Goal: Task Accomplishment & Management: Complete application form

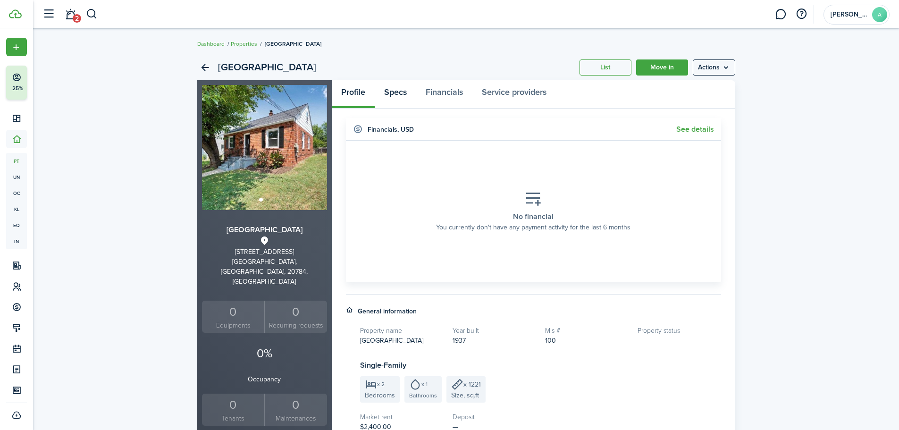
click at [394, 93] on link "Specs" at bounding box center [396, 94] width 42 height 28
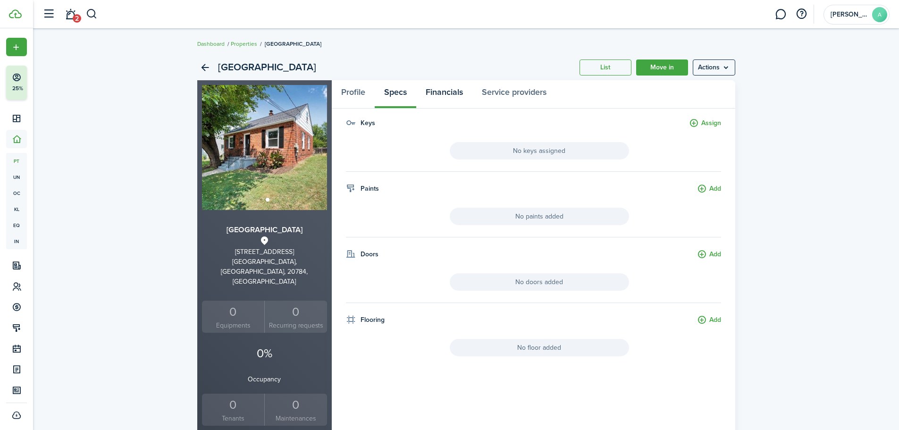
click at [440, 94] on link "Financials" at bounding box center [444, 94] width 56 height 28
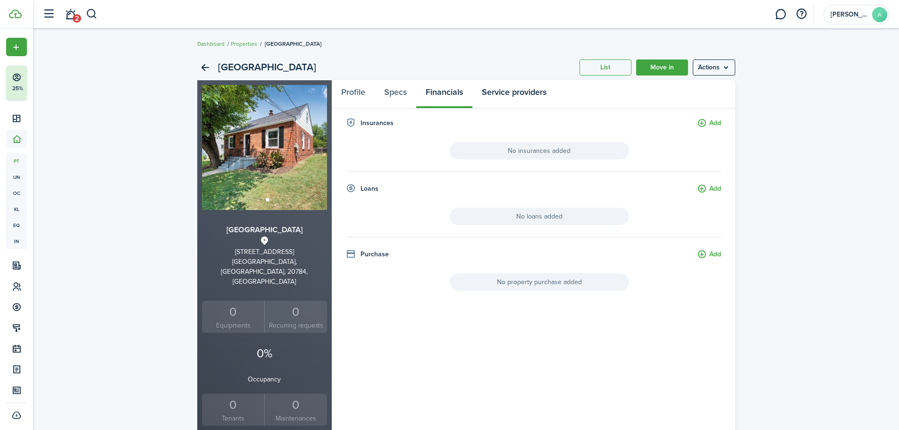
click at [497, 92] on link "Service providers" at bounding box center [514, 94] width 84 height 28
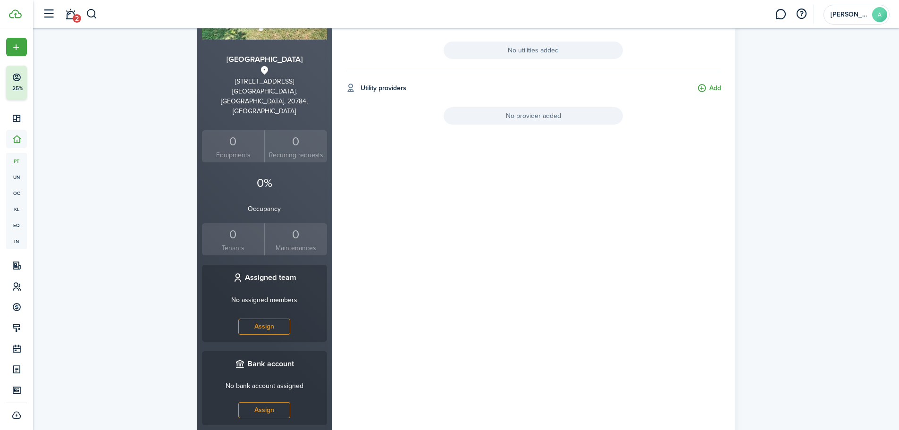
scroll to position [186, 0]
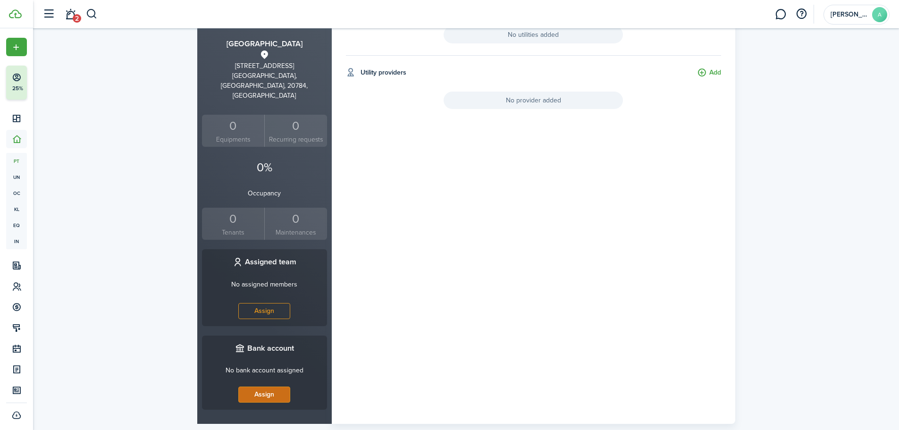
click at [268, 386] on link "Assign" at bounding box center [264, 394] width 52 height 16
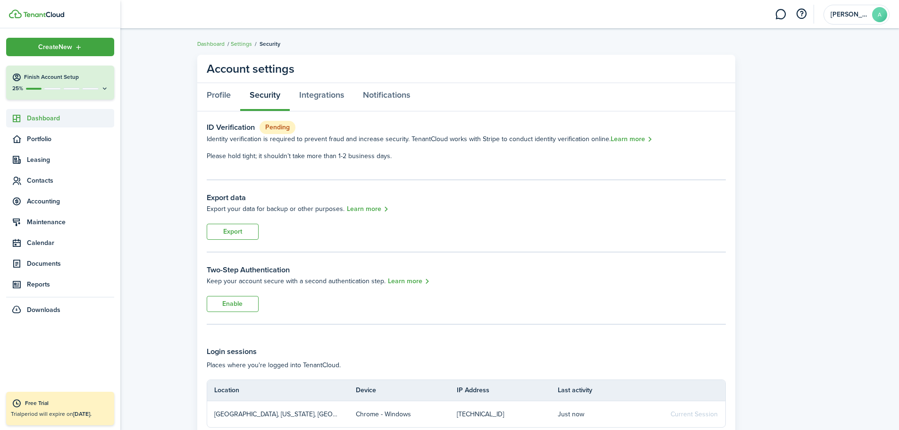
click at [44, 118] on span "Dashboard" at bounding box center [70, 118] width 87 height 10
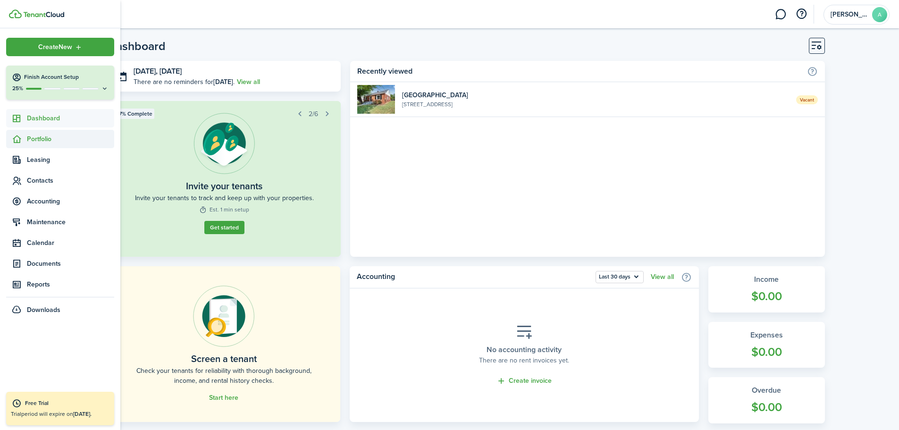
click at [54, 139] on span "Portfolio" at bounding box center [70, 139] width 87 height 10
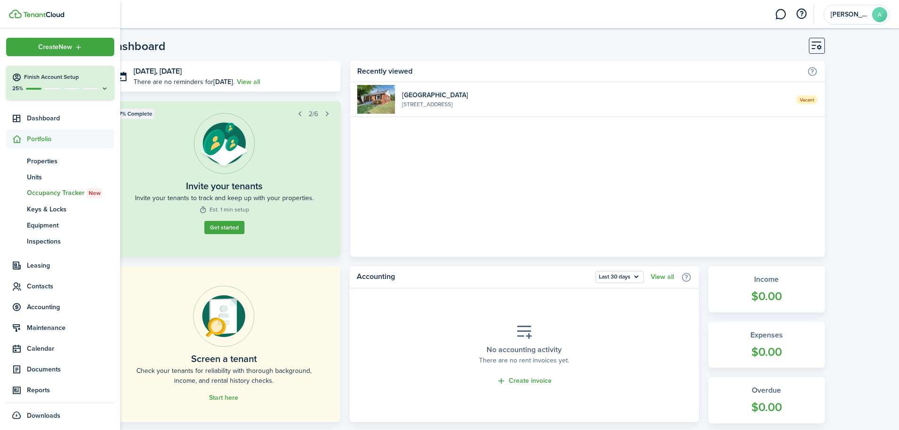
click at [81, 194] on span "Occupancy Tracker New" at bounding box center [70, 193] width 87 height 10
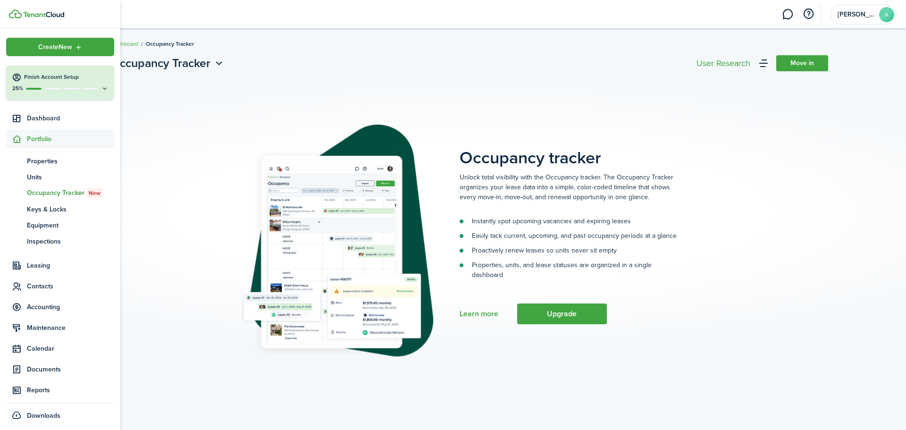
click at [30, 137] on span "Portfolio" at bounding box center [70, 139] width 87 height 10
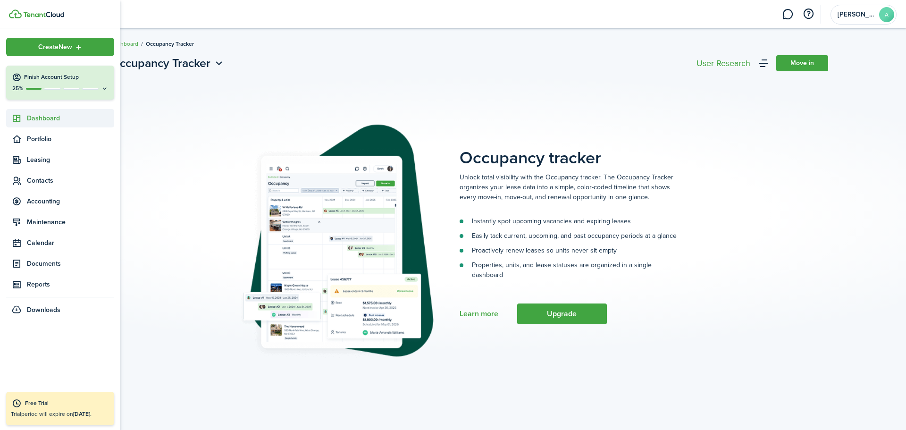
click at [47, 119] on span "Dashboard" at bounding box center [70, 118] width 87 height 10
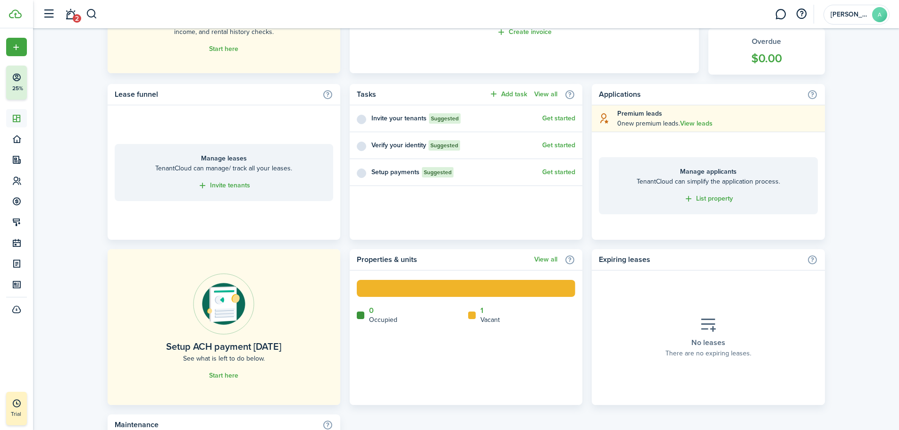
scroll to position [377, 0]
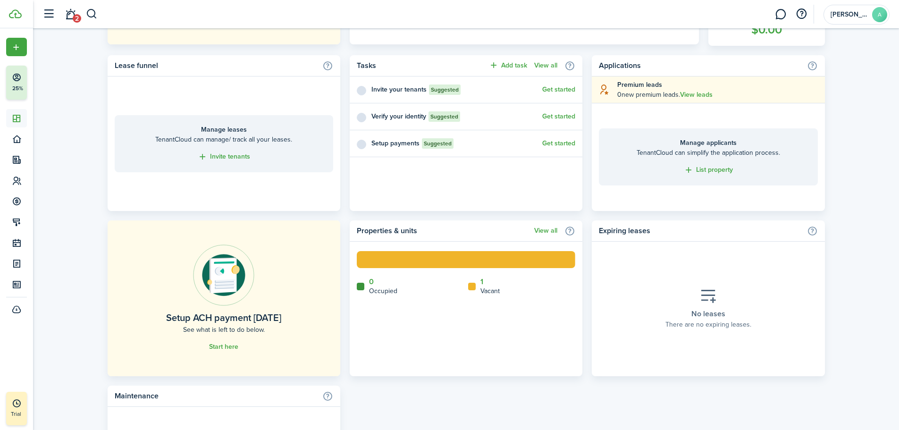
click at [470, 287] on icon at bounding box center [472, 287] width 8 height 8
click at [488, 289] on home-widget-title "Vacant" at bounding box center [489, 291] width 19 height 10
click at [397, 292] on home-widget-legend-item "0 Occupied" at bounding box center [410, 286] width 107 height 18
click at [392, 292] on home-widget-title "Occupied" at bounding box center [383, 291] width 28 height 10
click at [700, 312] on placeholder-title "No leases" at bounding box center [708, 313] width 34 height 11
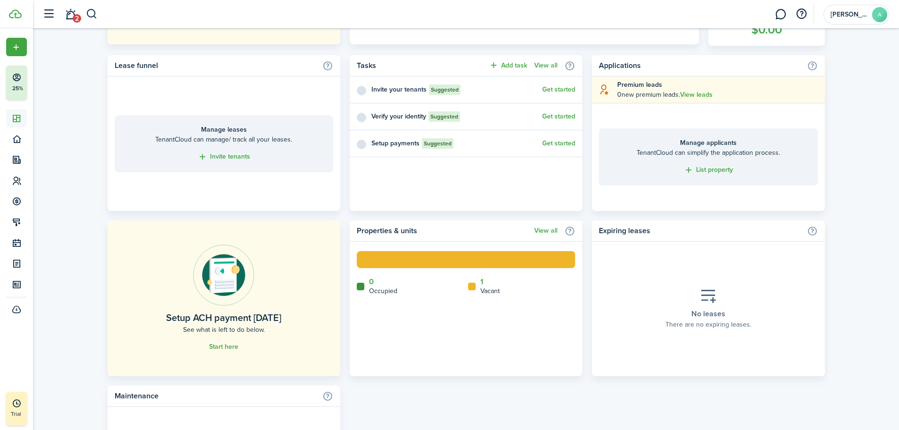
click at [712, 315] on placeholder-title "No leases" at bounding box center [708, 313] width 34 height 11
drag, startPoint x: 711, startPoint y: 314, endPoint x: 704, endPoint y: 312, distance: 7.2
click at [710, 313] on placeholder-title "No leases" at bounding box center [708, 313] width 34 height 11
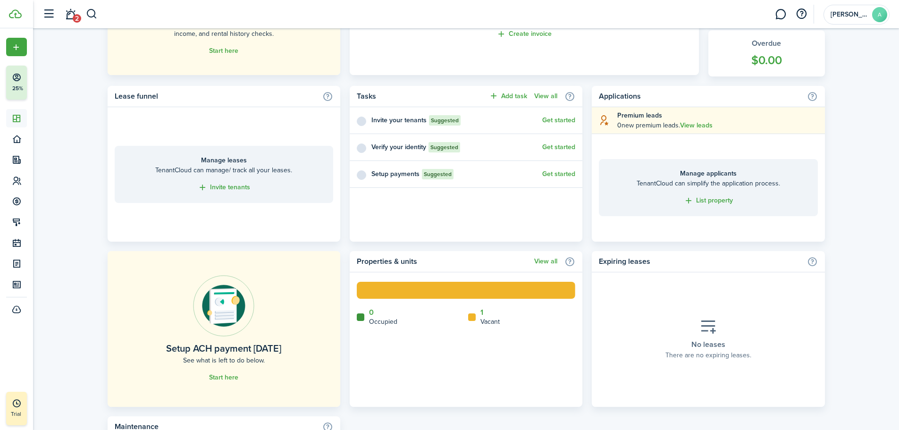
scroll to position [330, 0]
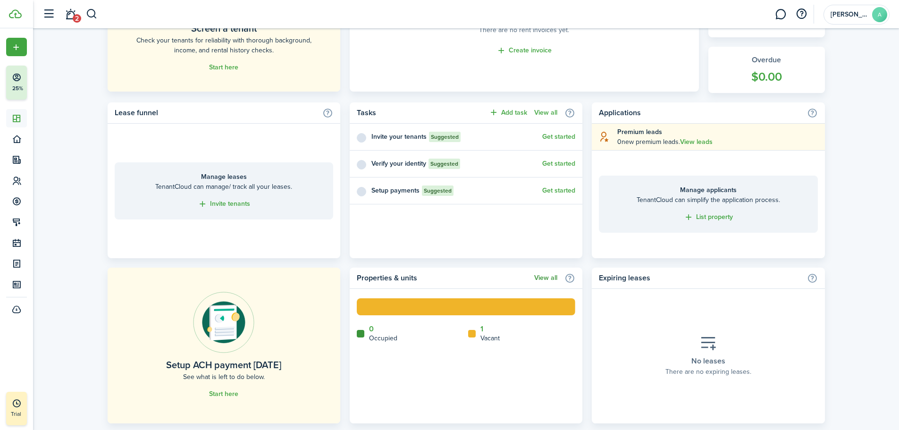
click at [544, 277] on link "View all" at bounding box center [545, 278] width 23 height 8
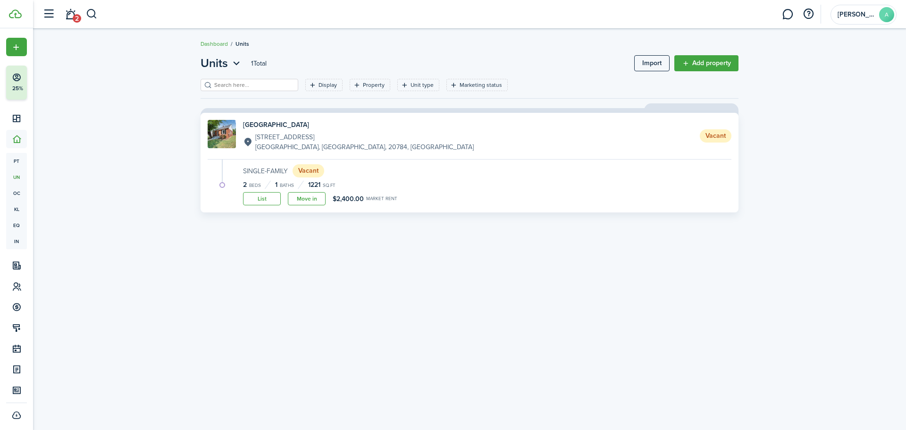
click at [710, 137] on status "Vacant" at bounding box center [716, 135] width 32 height 13
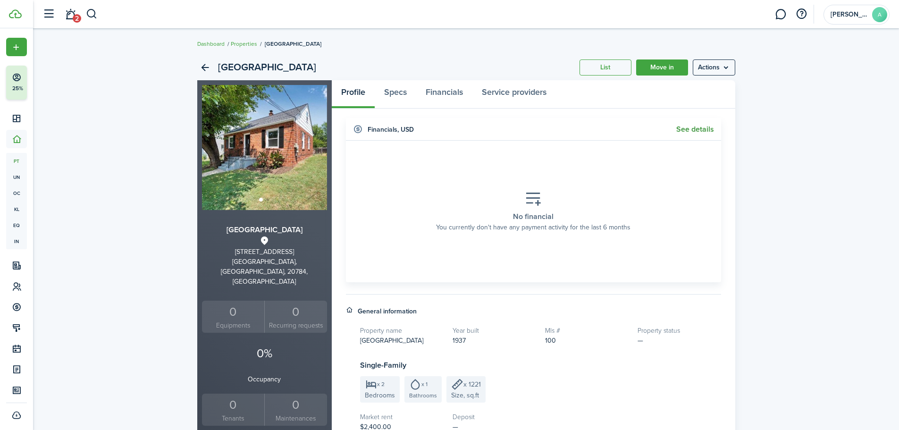
click at [698, 130] on link "See details" at bounding box center [695, 129] width 38 height 8
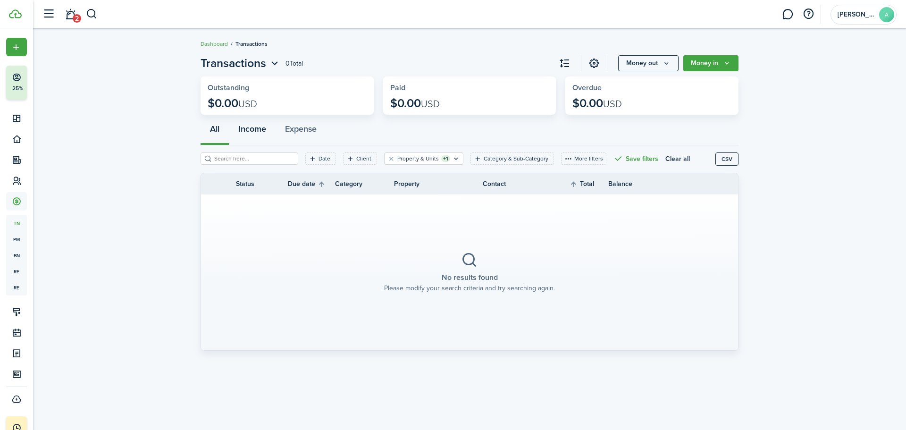
click at [260, 134] on button "Income" at bounding box center [252, 131] width 47 height 28
click at [296, 134] on button "Expense" at bounding box center [301, 131] width 50 height 28
click at [214, 133] on button "All" at bounding box center [215, 131] width 28 height 28
click at [710, 65] on button "Money in" at bounding box center [710, 63] width 55 height 16
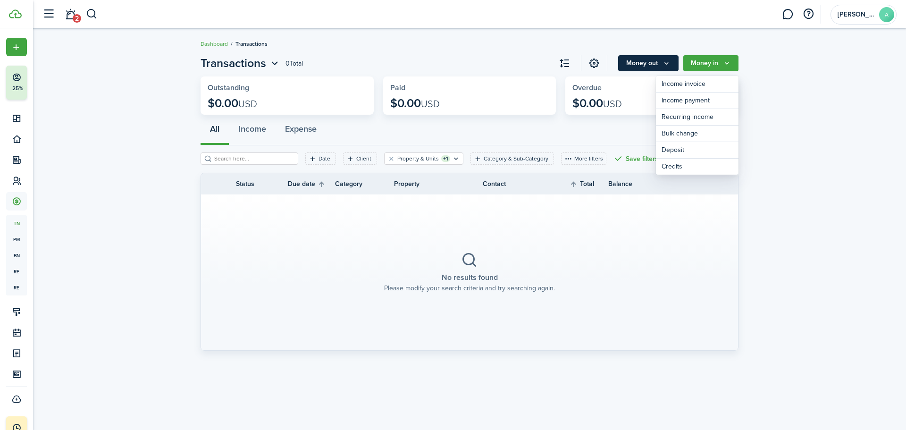
click at [663, 67] on icon "Money out" at bounding box center [666, 63] width 8 height 8
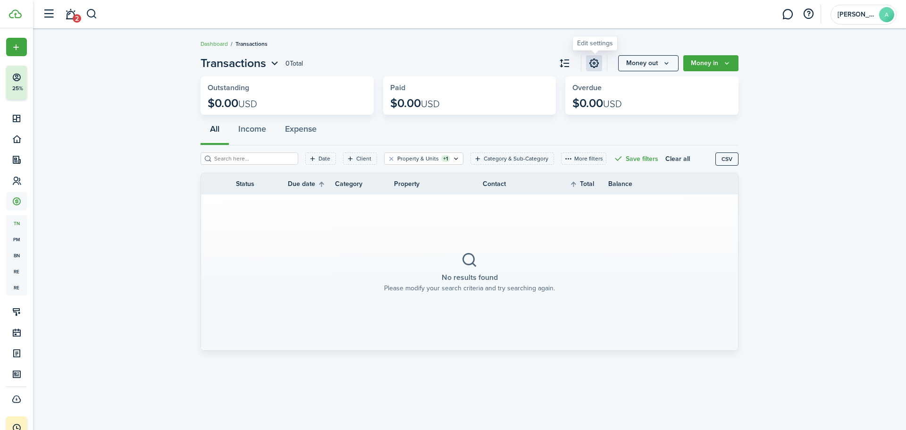
click at [598, 64] on link at bounding box center [594, 63] width 16 height 16
click at [309, 159] on icon "Open filter" at bounding box center [313, 159] width 8 height 8
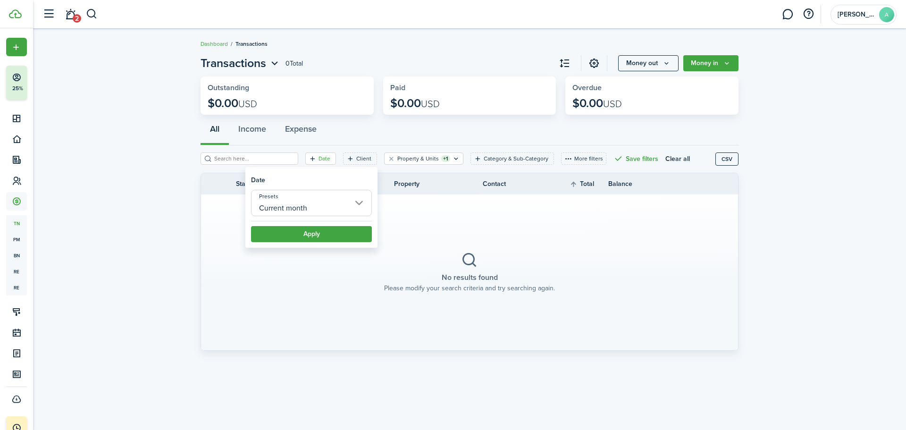
click at [309, 159] on icon "Open filter" at bounding box center [313, 159] width 8 height 8
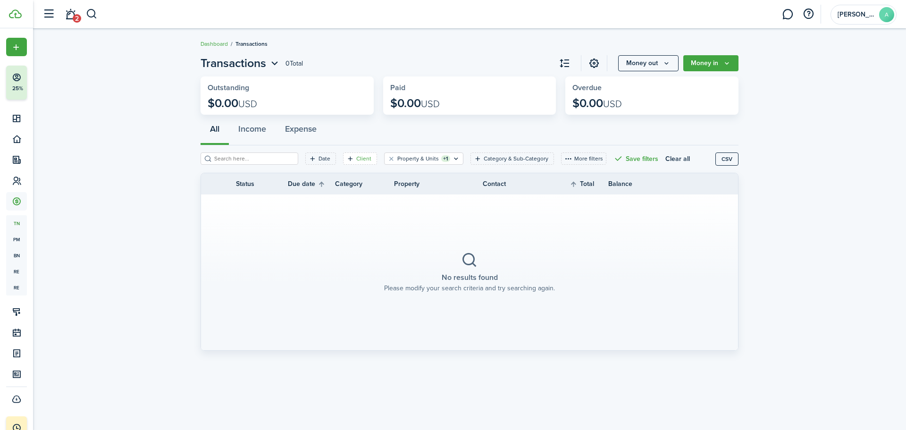
click at [365, 160] on filter-tag "Client" at bounding box center [360, 158] width 34 height 12
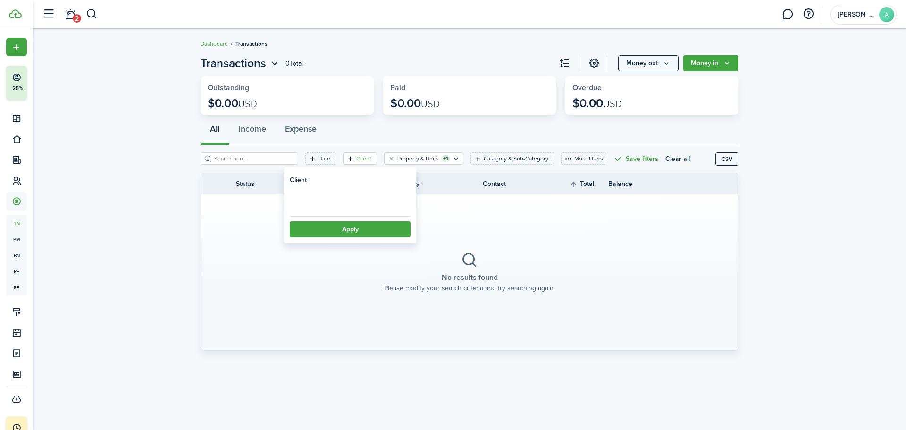
click at [365, 160] on filter-tag "Client" at bounding box center [360, 158] width 34 height 12
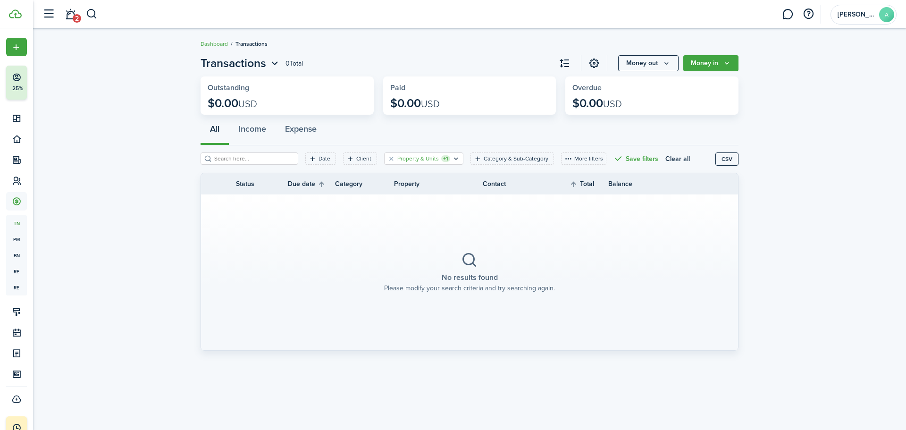
click at [397, 159] on filter-tag-label "Property & Units" at bounding box center [418, 158] width 42 height 8
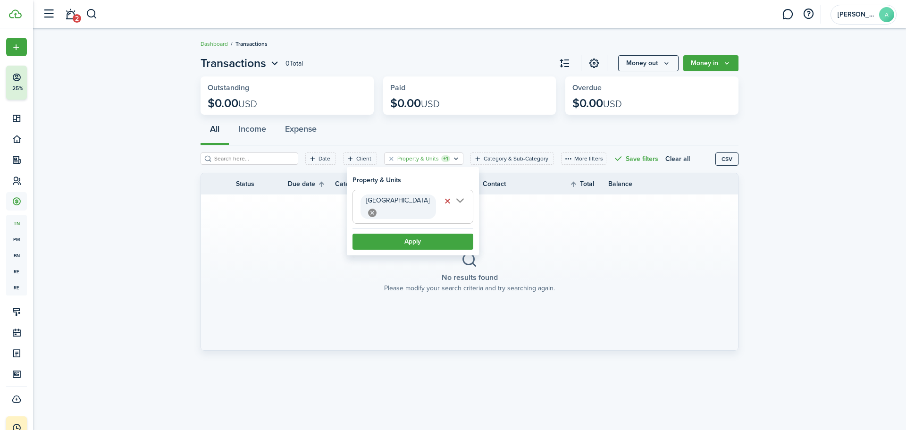
click at [397, 159] on filter-tag-label "Property & Units" at bounding box center [418, 158] width 42 height 8
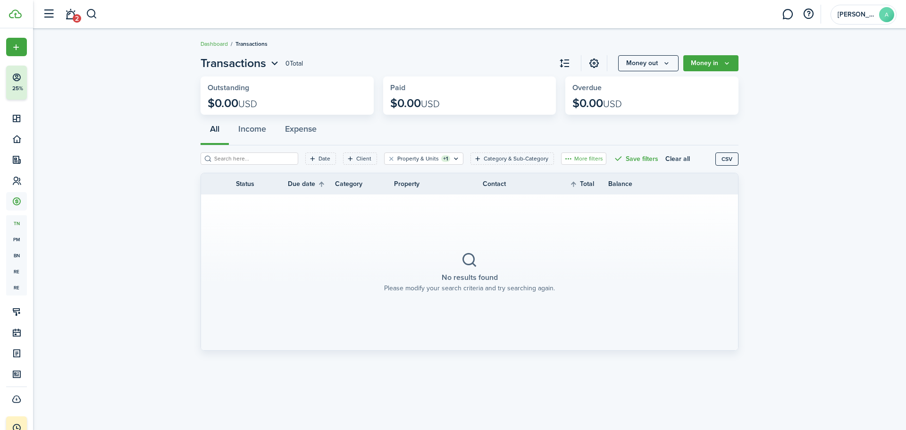
click at [581, 157] on button "More filters" at bounding box center [583, 158] width 45 height 12
click at [582, 157] on button "More filters" at bounding box center [583, 158] width 45 height 12
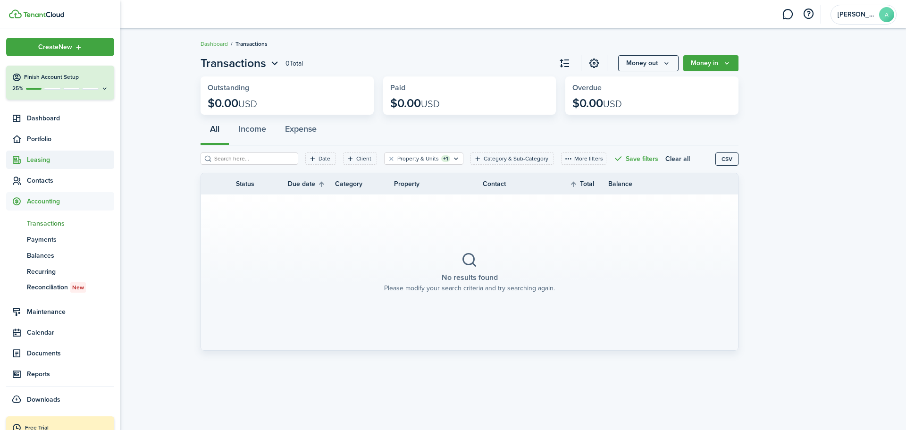
click at [50, 161] on span "Leasing" at bounding box center [70, 160] width 87 height 10
click at [45, 181] on span "Applications" at bounding box center [70, 182] width 87 height 10
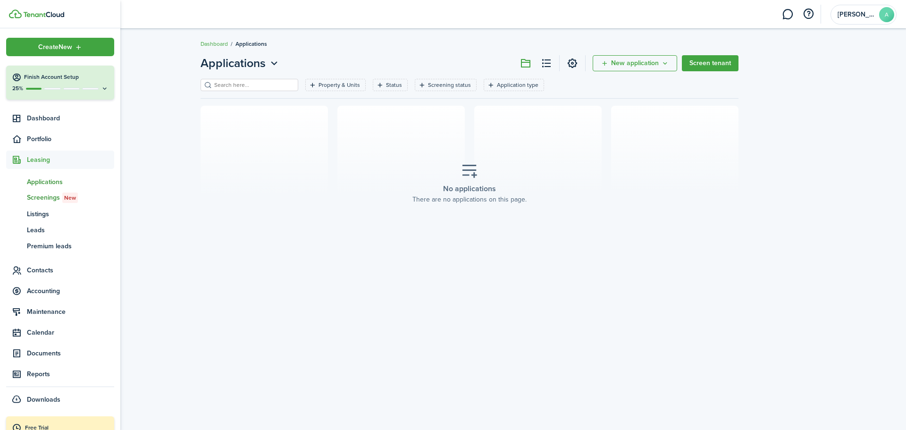
click at [43, 194] on span "Screenings New" at bounding box center [70, 198] width 87 height 10
click at [41, 216] on span "Listings" at bounding box center [70, 214] width 87 height 10
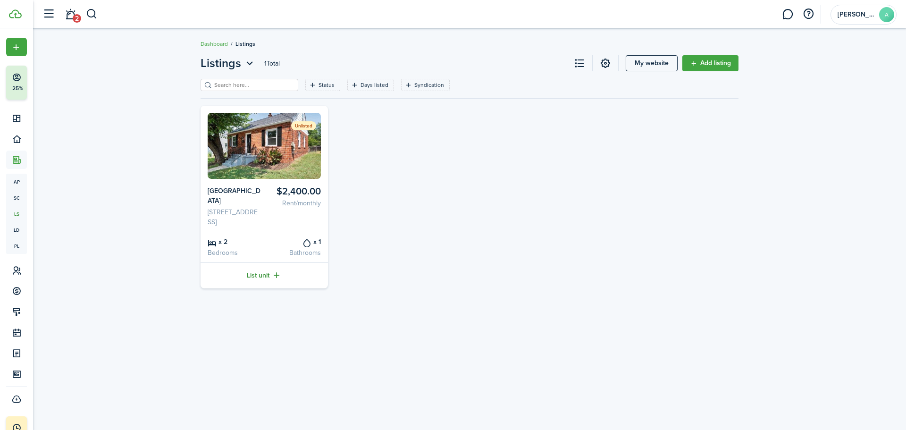
click at [262, 276] on link "List unit" at bounding box center [264, 275] width 127 height 26
click at [637, 67] on link "My website" at bounding box center [652, 63] width 52 height 16
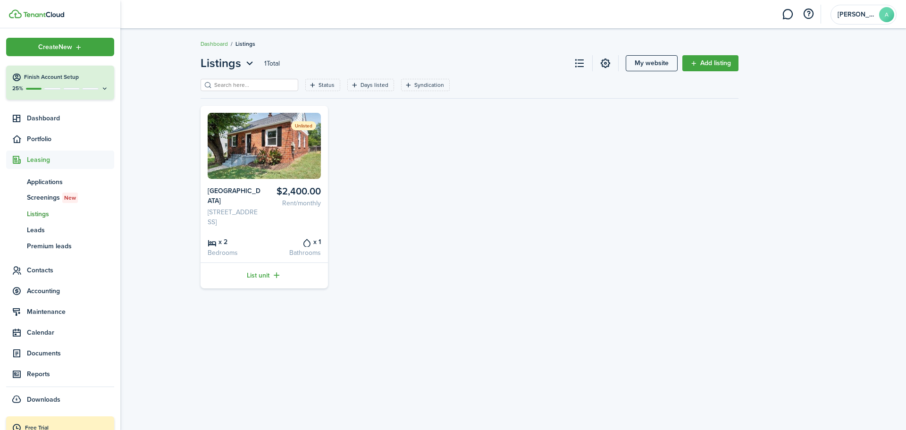
click at [51, 212] on span "Listings" at bounding box center [70, 214] width 87 height 10
click at [34, 229] on span "Leads" at bounding box center [70, 230] width 87 height 10
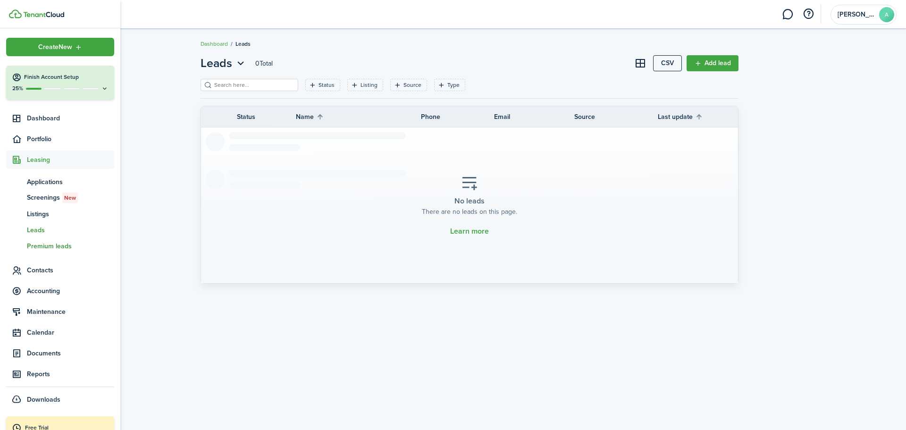
click at [40, 245] on span "Premium leads" at bounding box center [70, 246] width 87 height 10
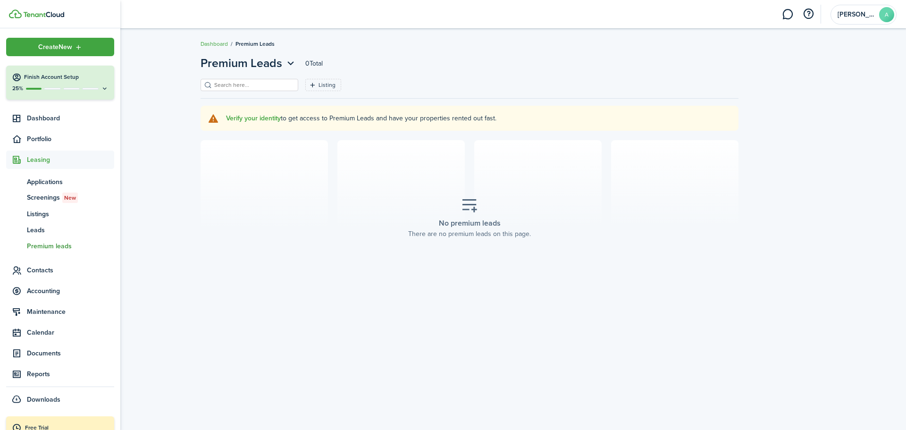
click at [42, 160] on span "Leasing" at bounding box center [70, 160] width 87 height 10
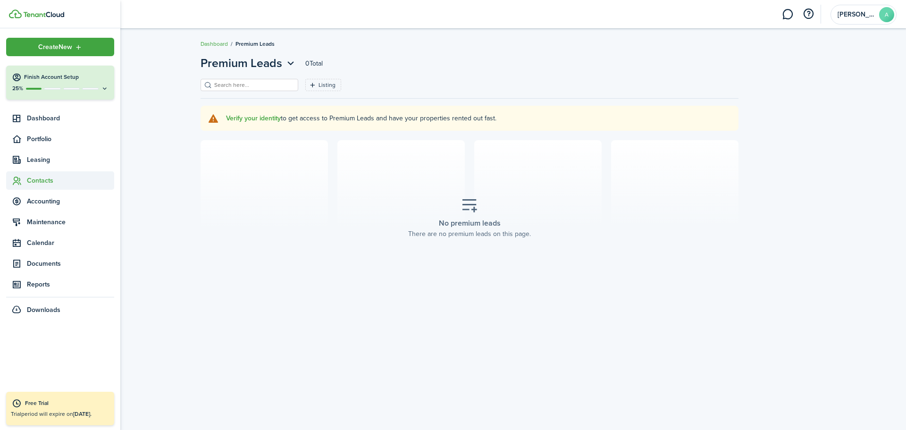
click at [39, 180] on span "Contacts" at bounding box center [70, 181] width 87 height 10
click at [43, 202] on span "Tenants" at bounding box center [70, 203] width 87 height 10
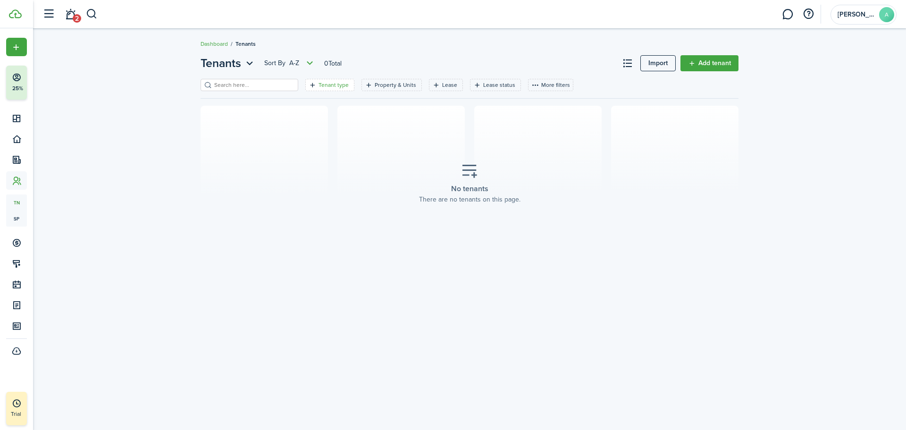
click at [322, 87] on filter-tag-label "Tenant type" at bounding box center [334, 85] width 30 height 8
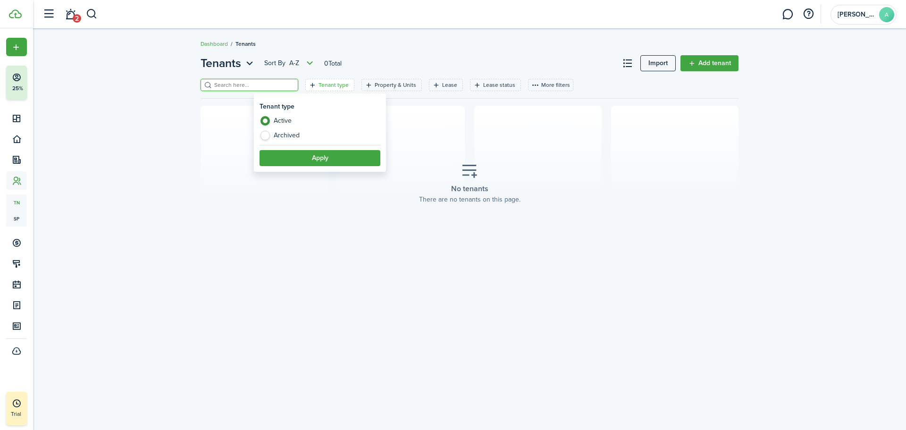
click at [276, 83] on input "search" at bounding box center [253, 85] width 83 height 9
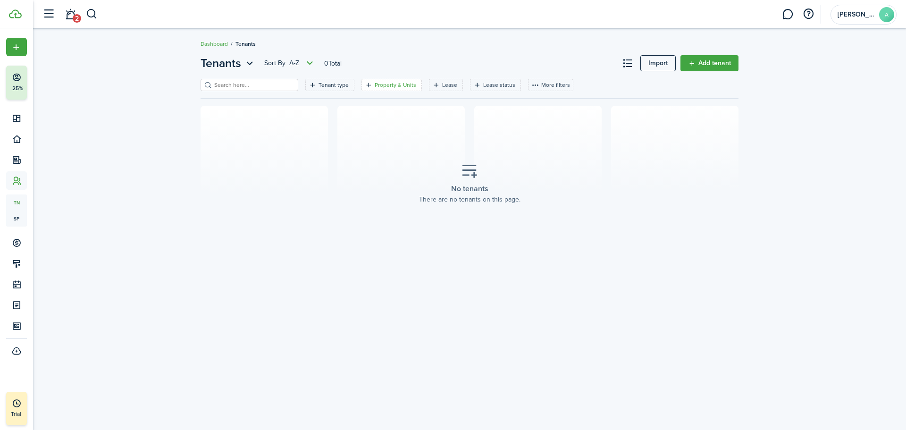
click at [378, 88] on filter-tag-label "Property & Units" at bounding box center [396, 85] width 42 height 8
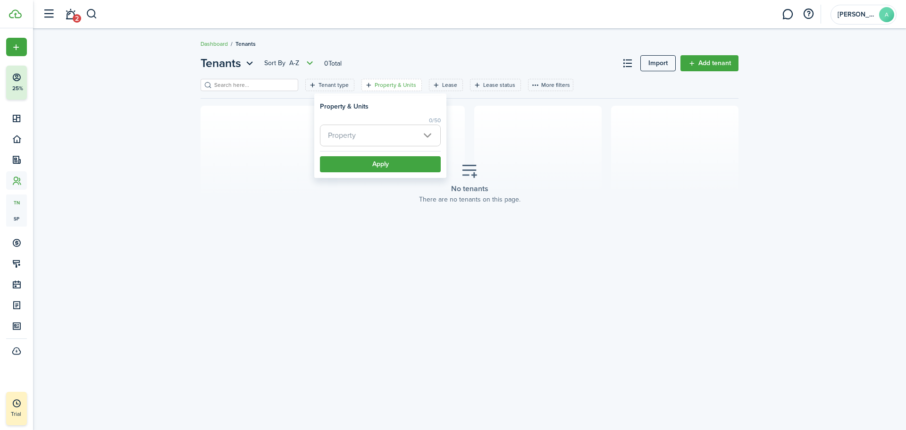
click at [382, 132] on span "Property" at bounding box center [380, 135] width 120 height 21
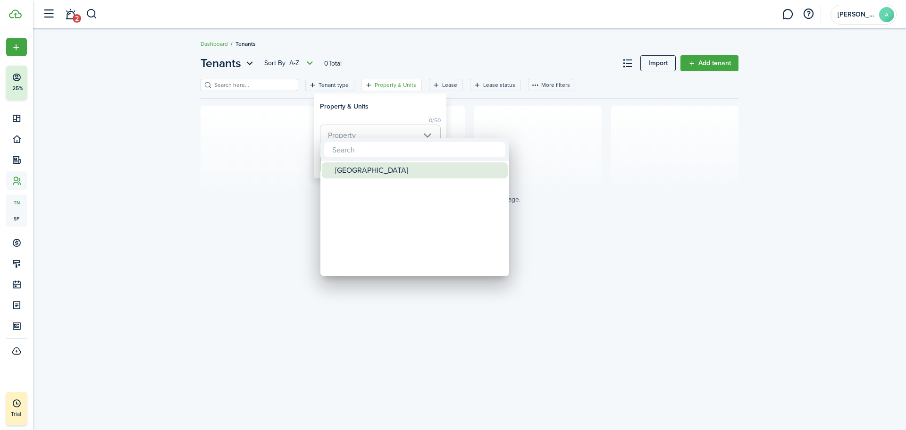
click at [369, 171] on div "[GEOGRAPHIC_DATA]" at bounding box center [418, 170] width 167 height 16
type input "[GEOGRAPHIC_DATA]"
click at [444, 86] on div at bounding box center [453, 215] width 1057 height 581
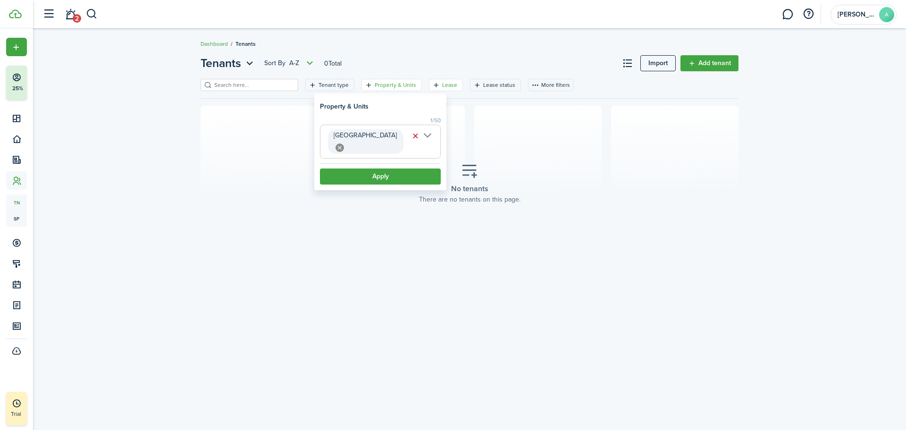
click at [442, 86] on filter-tag-label "Lease" at bounding box center [449, 85] width 15 height 8
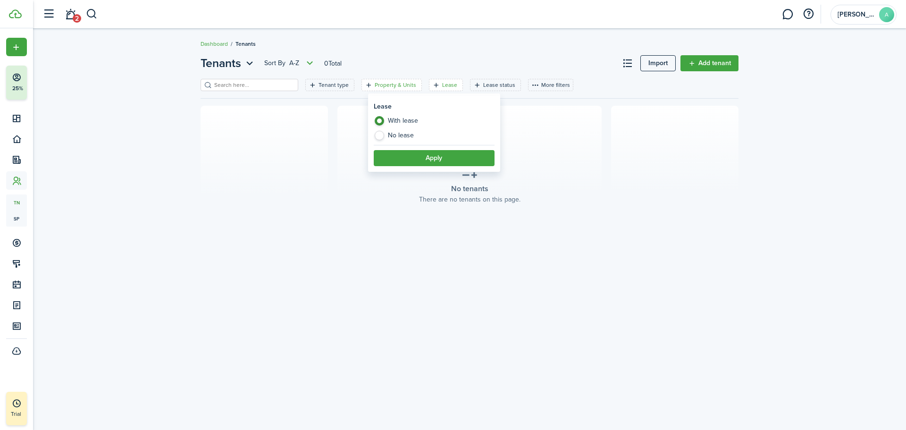
click at [386, 87] on filter-tag-label "Property & Units" at bounding box center [396, 85] width 42 height 8
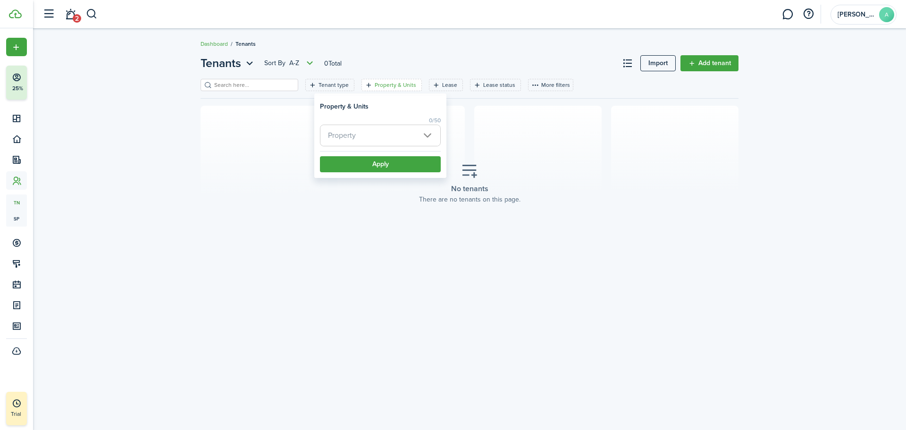
click at [369, 138] on span "Property" at bounding box center [380, 135] width 120 height 21
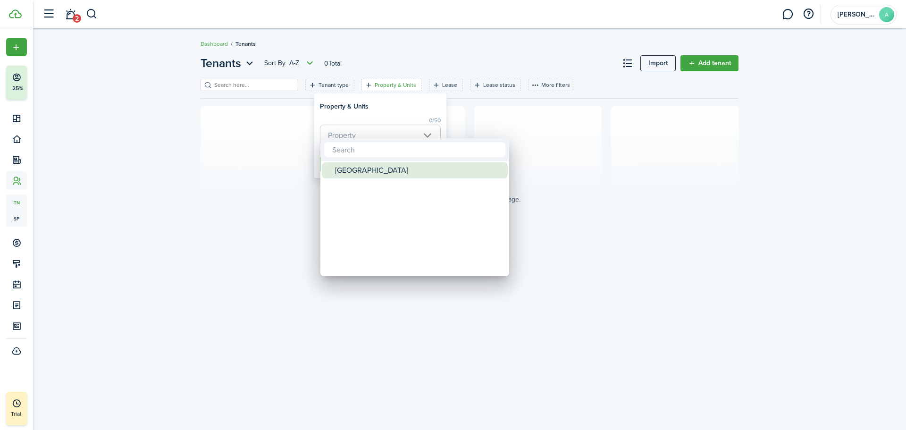
click at [362, 172] on div "[GEOGRAPHIC_DATA]" at bounding box center [418, 170] width 167 height 16
type input "[GEOGRAPHIC_DATA]"
click at [503, 125] on div at bounding box center [453, 215] width 1057 height 581
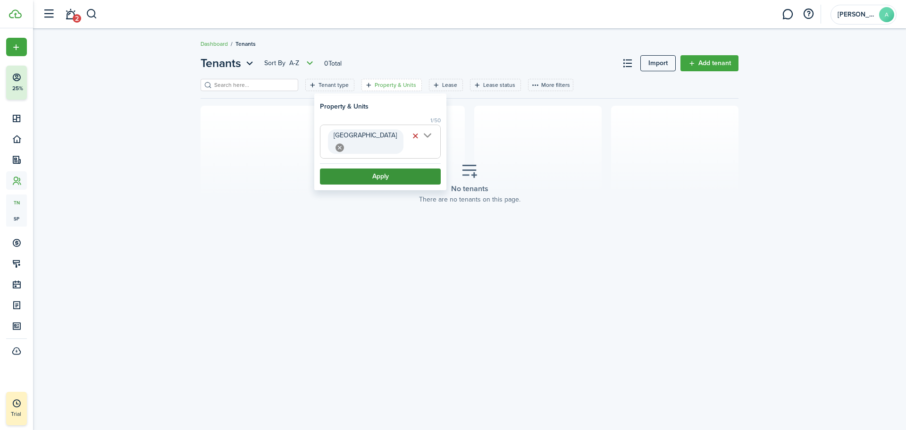
click at [415, 168] on button "Apply" at bounding box center [380, 176] width 121 height 16
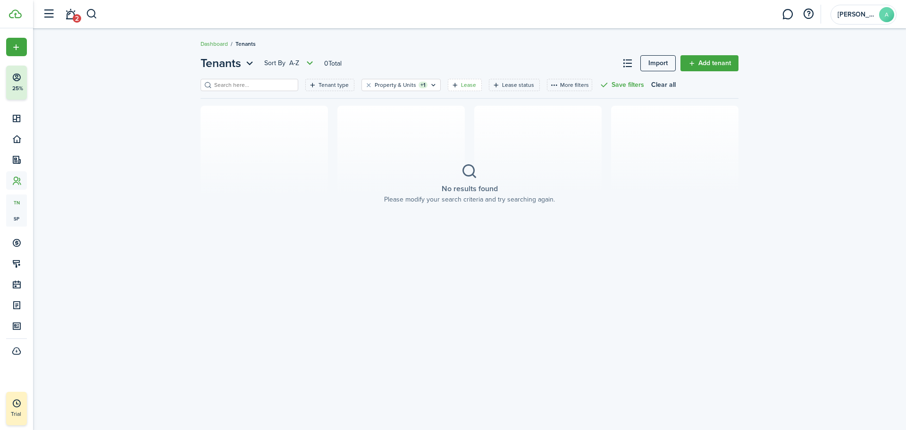
click at [461, 87] on filter-tag-label "Lease" at bounding box center [468, 85] width 15 height 8
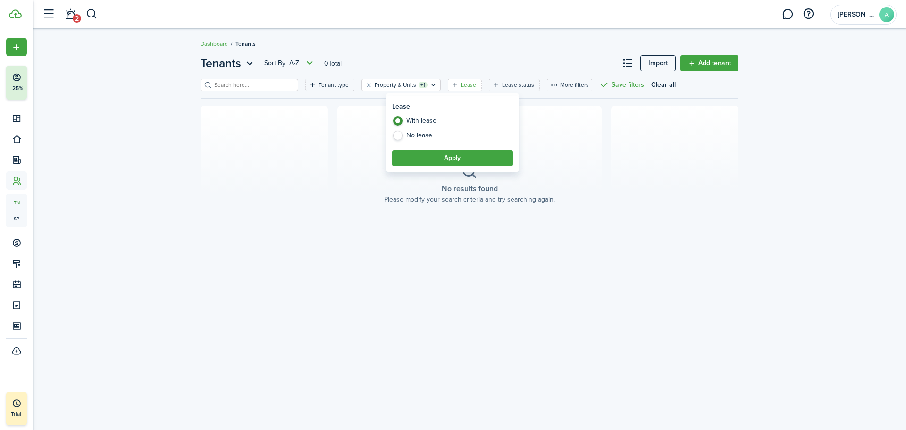
click at [435, 121] on label "With lease" at bounding box center [452, 123] width 121 height 14
click at [443, 159] on button "Apply" at bounding box center [452, 158] width 121 height 16
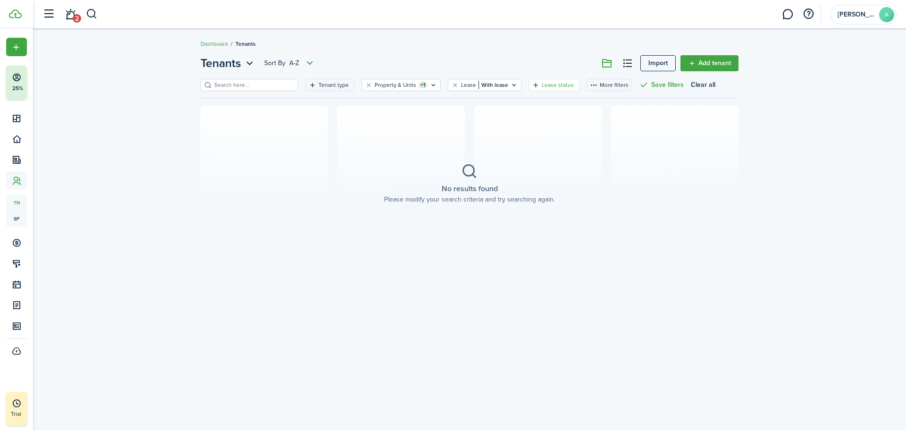
click at [542, 85] on filter-tag-label "Lease status" at bounding box center [558, 85] width 32 height 8
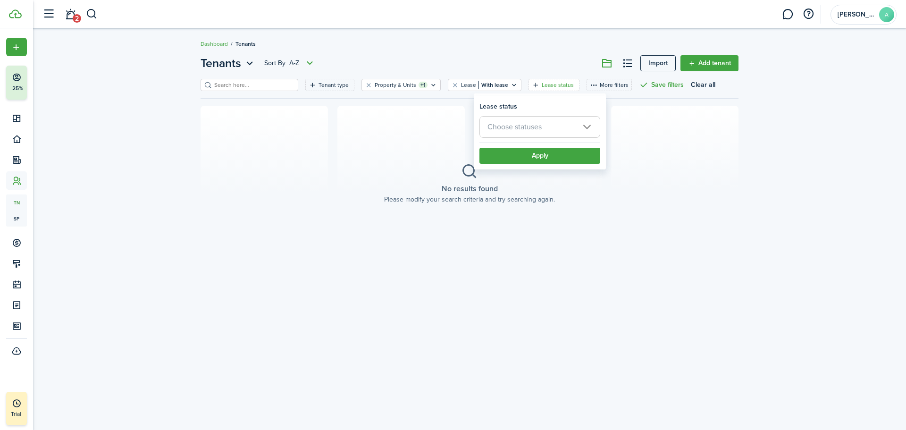
click at [557, 125] on span "Choose statuses" at bounding box center [540, 127] width 120 height 21
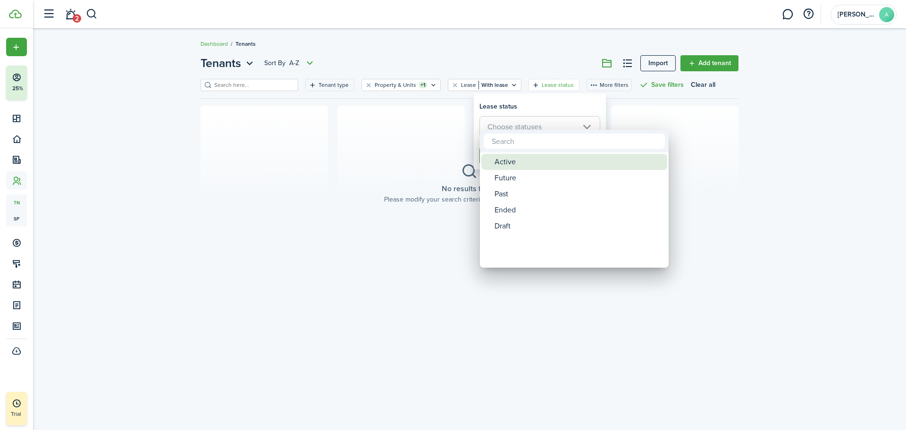
click at [511, 162] on div "Active" at bounding box center [578, 162] width 167 height 16
type input "Active"
drag, startPoint x: 588, startPoint y: 86, endPoint x: 639, endPoint y: 118, distance: 60.2
click at [639, 117] on div at bounding box center [453, 215] width 1057 height 581
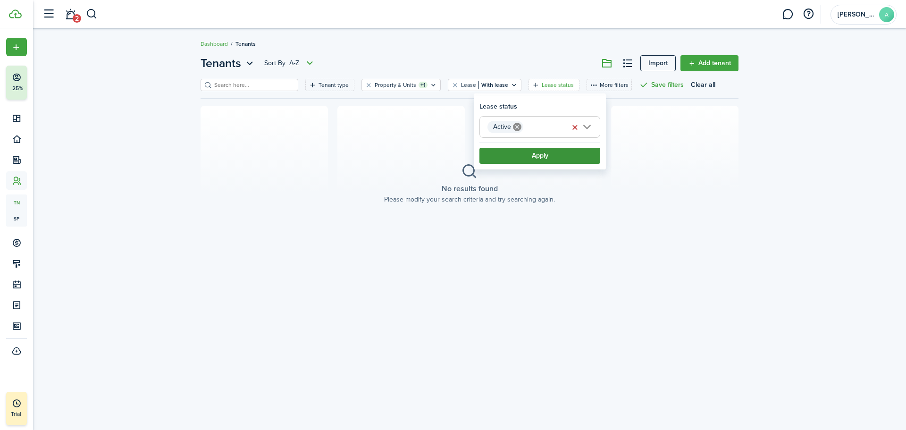
click at [578, 151] on button "Apply" at bounding box center [539, 156] width 121 height 16
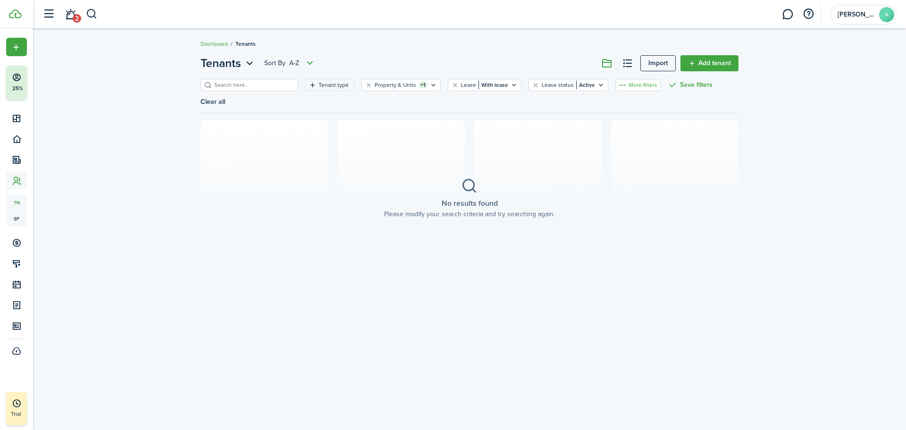
click at [615, 87] on button "More filters" at bounding box center [637, 85] width 45 height 12
click at [635, 104] on button "Lease expiration" at bounding box center [622, 101] width 83 height 17
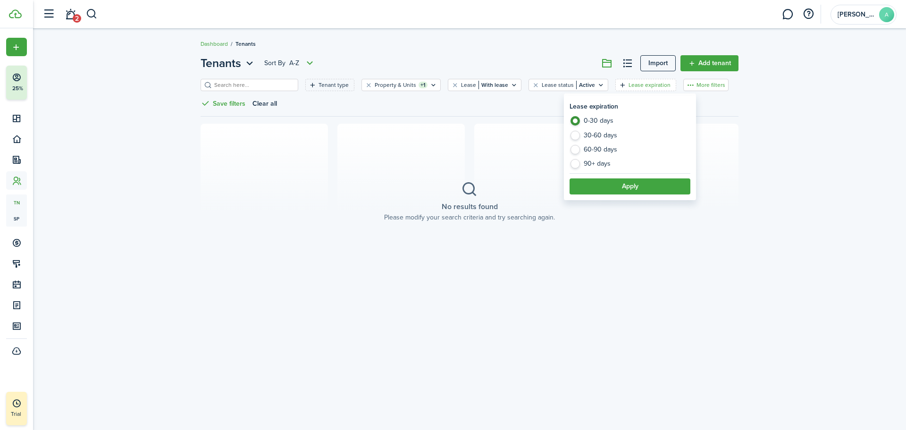
click at [683, 86] on button "More filters" at bounding box center [705, 85] width 45 height 12
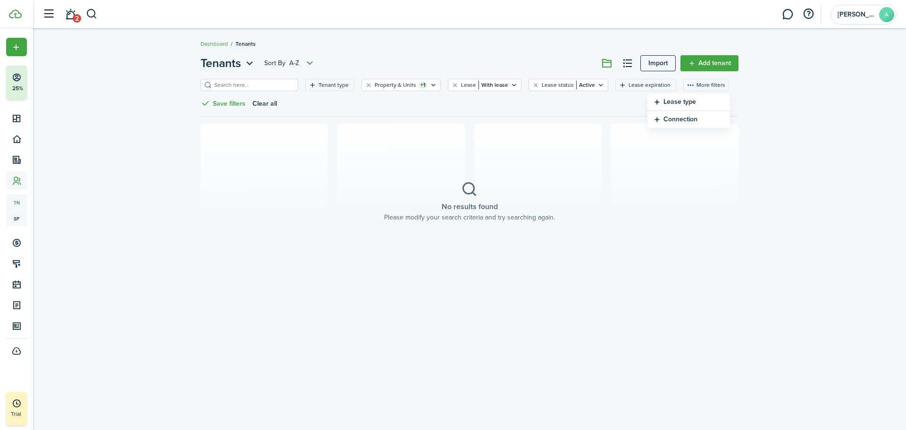
click at [677, 97] on button "Lease type" at bounding box center [688, 101] width 83 height 17
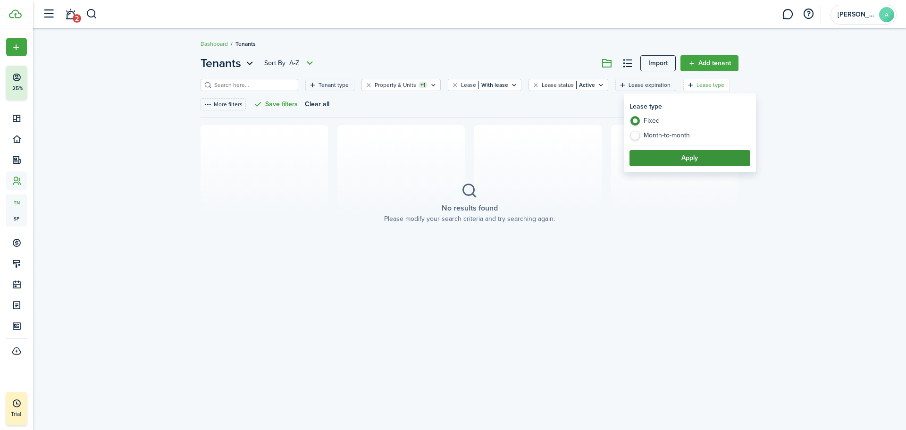
click at [686, 157] on button "Apply" at bounding box center [689, 158] width 121 height 16
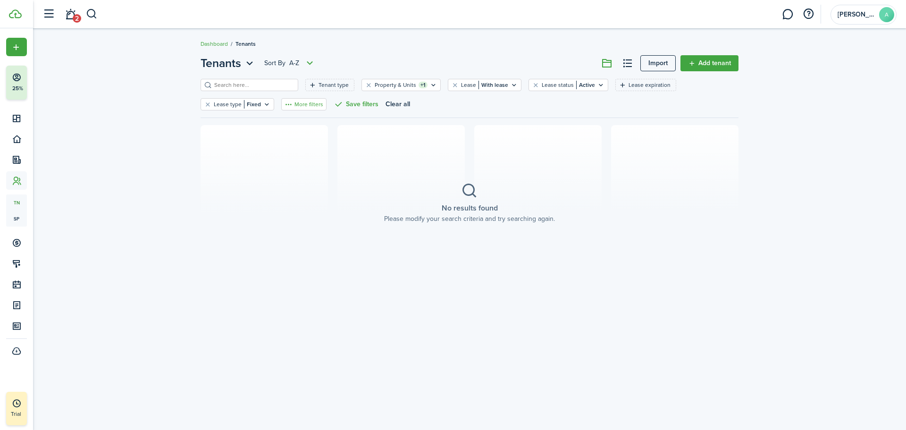
click at [305, 105] on button "More filters" at bounding box center [303, 104] width 45 height 12
click at [309, 119] on button "Connection" at bounding box center [301, 121] width 83 height 17
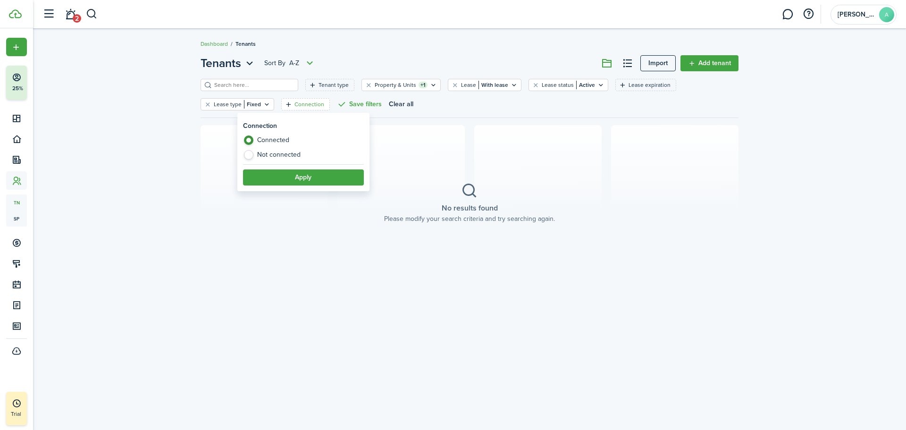
click at [414, 142] on section "No results found Please modify your search criteria and try searching again." at bounding box center [470, 203] width 538 height 156
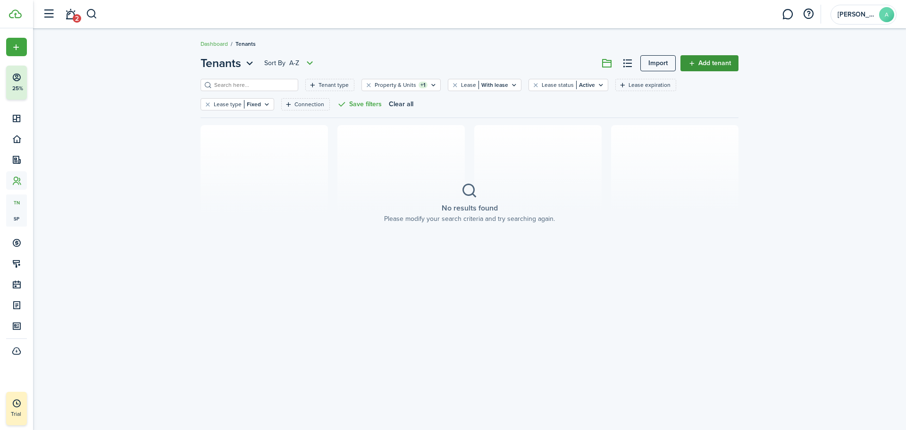
click at [693, 65] on link "Add tenant" at bounding box center [709, 63] width 58 height 16
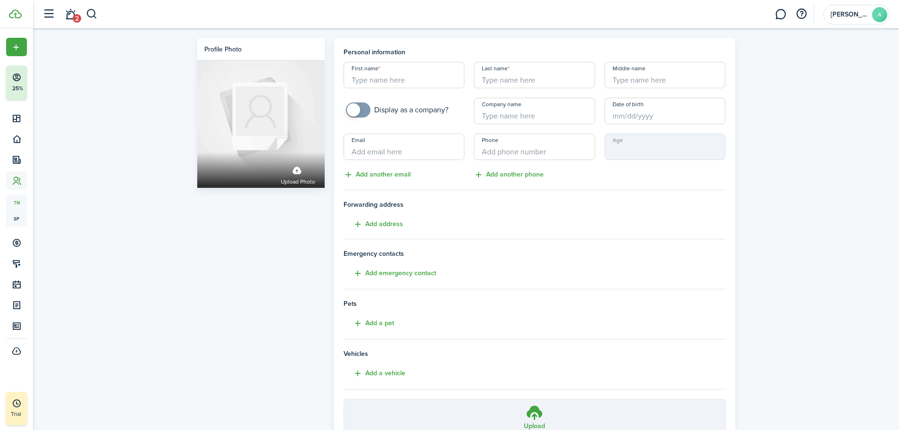
click at [412, 78] on input "First name" at bounding box center [404, 75] width 121 height 26
type input "[PERSON_NAME]"
click at [624, 78] on input "Middle name" at bounding box center [664, 75] width 121 height 26
click at [478, 115] on input "Company name" at bounding box center [534, 111] width 121 height 26
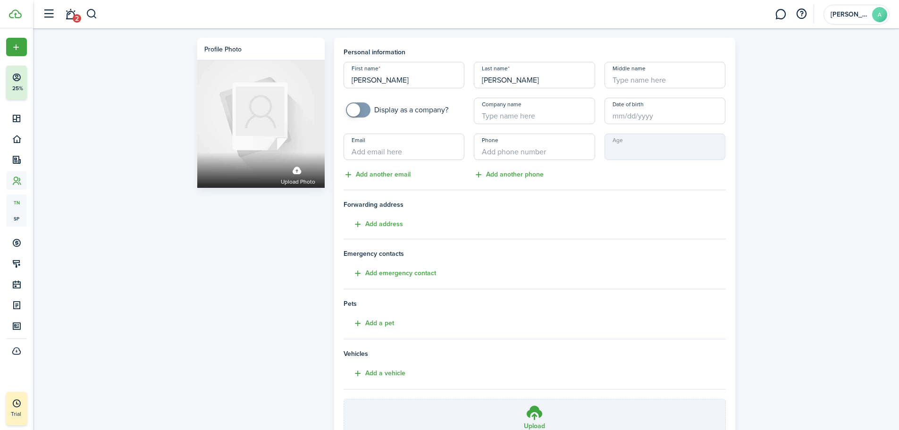
click at [646, 114] on input "Date of birth" at bounding box center [664, 111] width 121 height 26
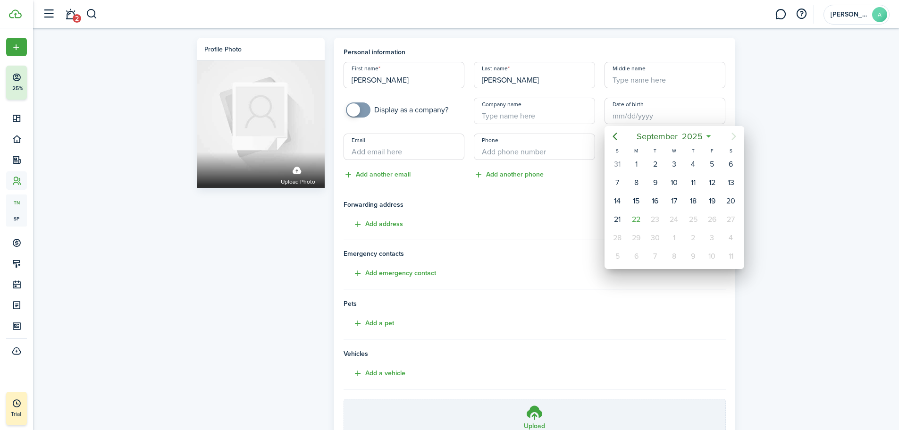
click at [646, 114] on div at bounding box center [450, 215] width 1050 height 581
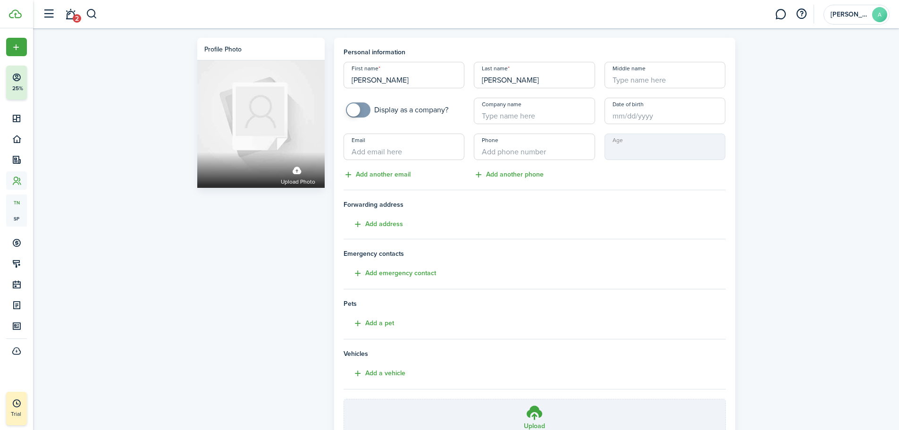
drag, startPoint x: 519, startPoint y: 115, endPoint x: 513, endPoint y: 118, distance: 6.2
click at [519, 115] on input "Company name" at bounding box center [534, 111] width 121 height 26
paste input "63 4851937"
click at [486, 151] on input "[PHONE_NUMBER]" at bounding box center [534, 147] width 121 height 26
type input "[PHONE_NUMBER]"
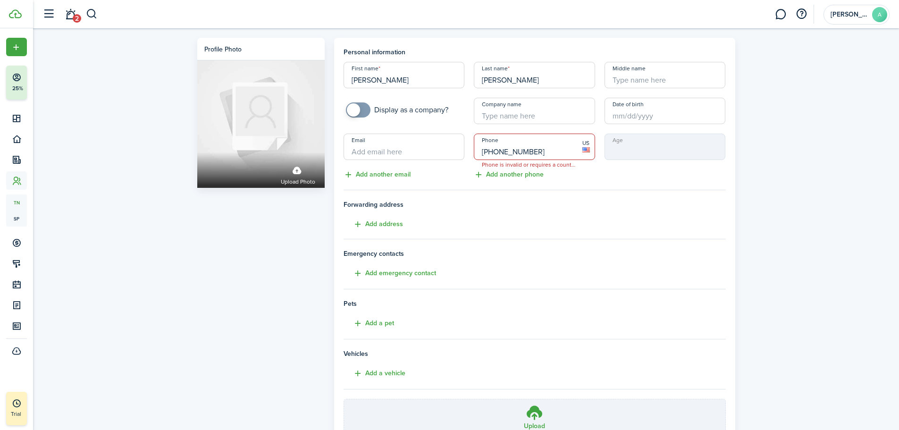
click at [408, 152] on input "Email" at bounding box center [404, 147] width 121 height 26
click at [383, 153] on input "Email" at bounding box center [404, 147] width 121 height 26
type input "[EMAIL_ADDRESS][DOMAIN_NAME]"
click at [623, 146] on mbsc-input "Age" at bounding box center [664, 147] width 121 height 26
click at [621, 149] on mbsc-input "Age" at bounding box center [664, 147] width 121 height 26
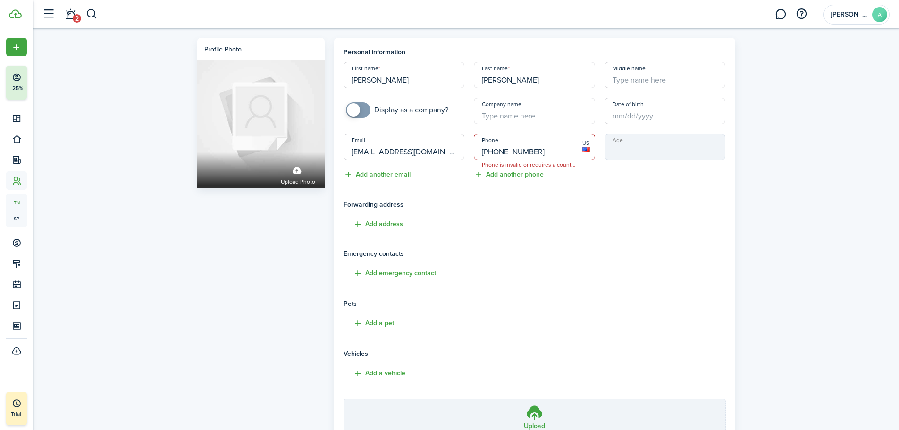
click at [535, 188] on tenant-form "Personal information First name [PERSON_NAME] Last name [PERSON_NAME] Middle na…" at bounding box center [535, 246] width 382 height 399
click at [528, 151] on input "[PHONE_NUMBER]" at bounding box center [534, 147] width 121 height 26
click at [559, 152] on input "[PHONE_NUMBER]" at bounding box center [534, 147] width 121 height 26
drag, startPoint x: 559, startPoint y: 152, endPoint x: 473, endPoint y: 153, distance: 86.4
click at [473, 153] on div "Phone [PHONE_NUMBER] Phone is invalid or requires a country code US" at bounding box center [534, 147] width 131 height 26
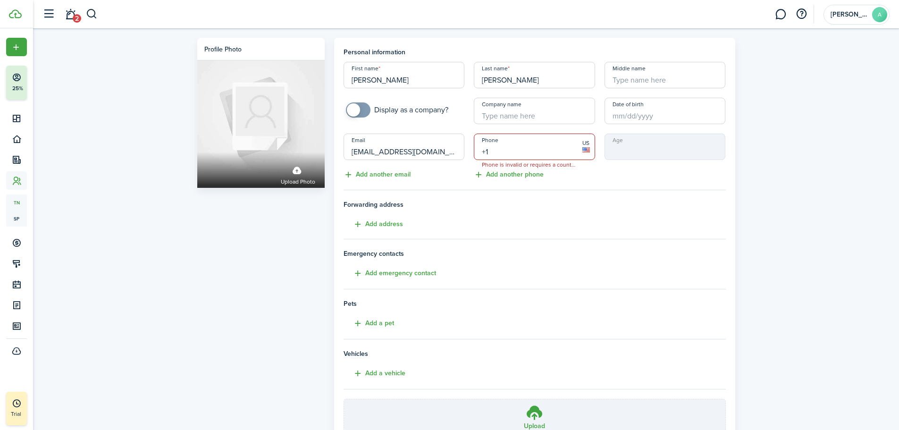
paste input "[PHONE_NUMBER]"
type input "[PHONE_NUMBER]"
click at [600, 175] on div "Age" at bounding box center [665, 157] width 131 height 47
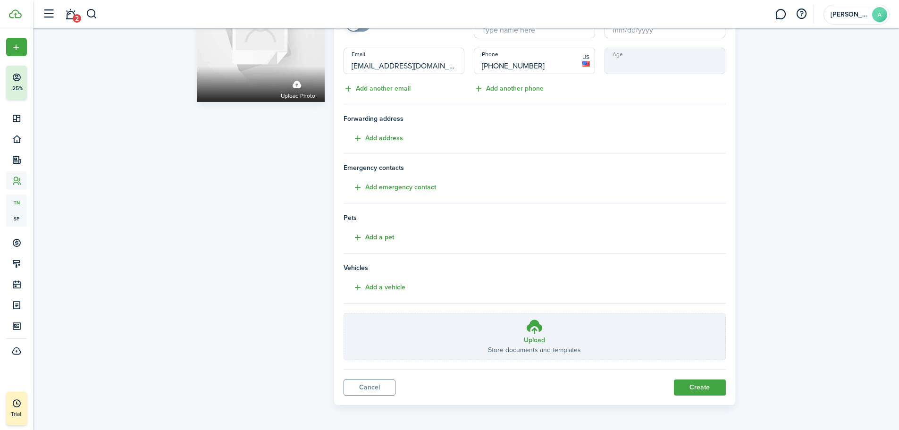
scroll to position [87, 0]
click at [357, 286] on button "Add a vehicle" at bounding box center [375, 286] width 62 height 11
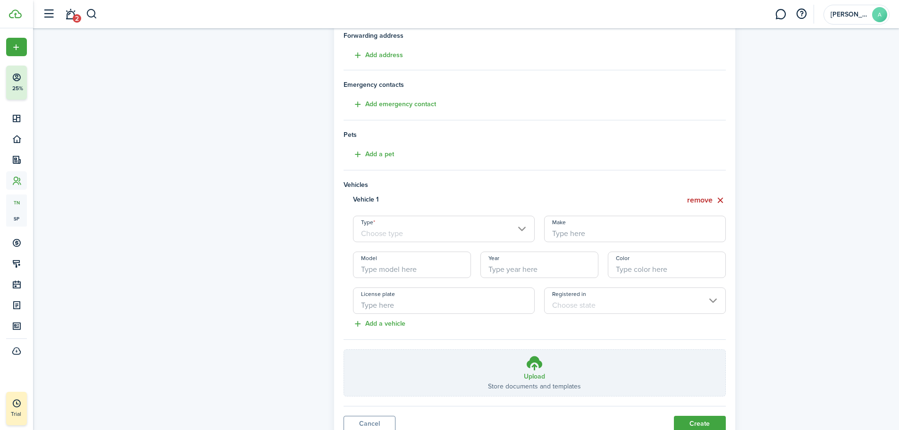
scroll to position [181, 0]
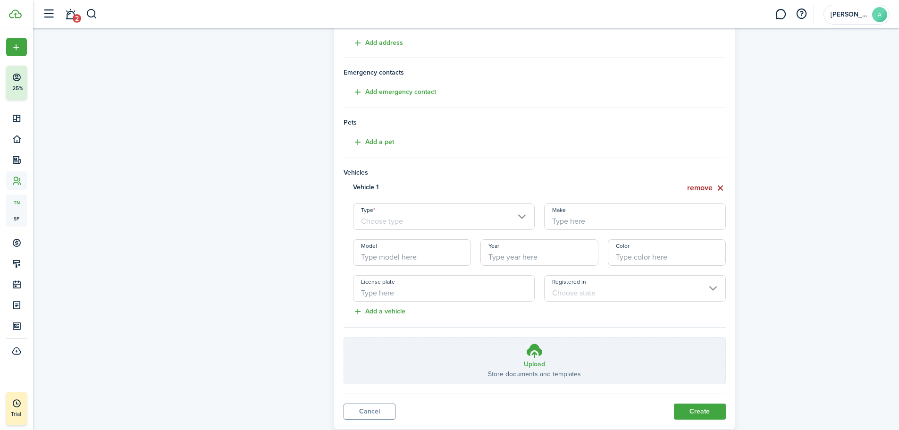
click at [712, 188] on button "remove" at bounding box center [706, 188] width 39 height 12
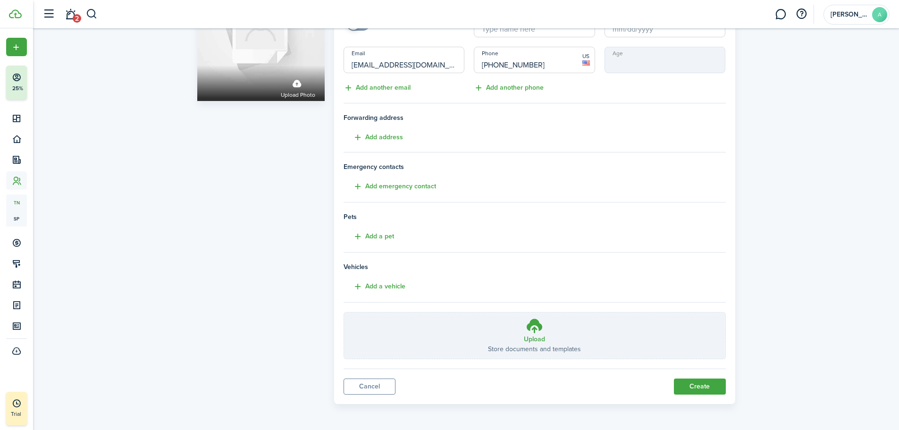
scroll to position [0, 0]
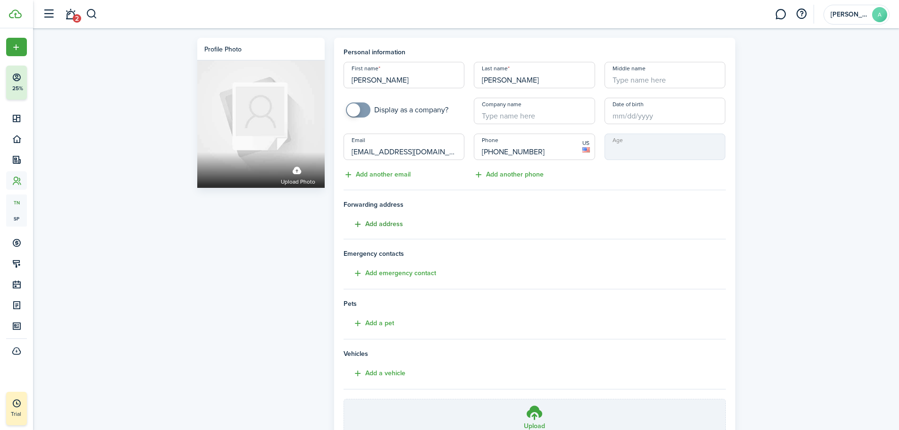
click at [377, 222] on button "Add address" at bounding box center [373, 224] width 59 height 11
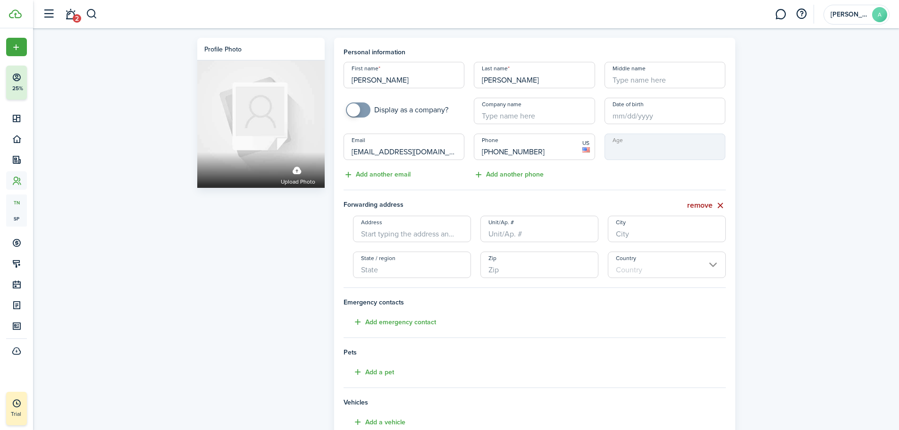
click at [705, 205] on button "remove" at bounding box center [706, 206] width 39 height 12
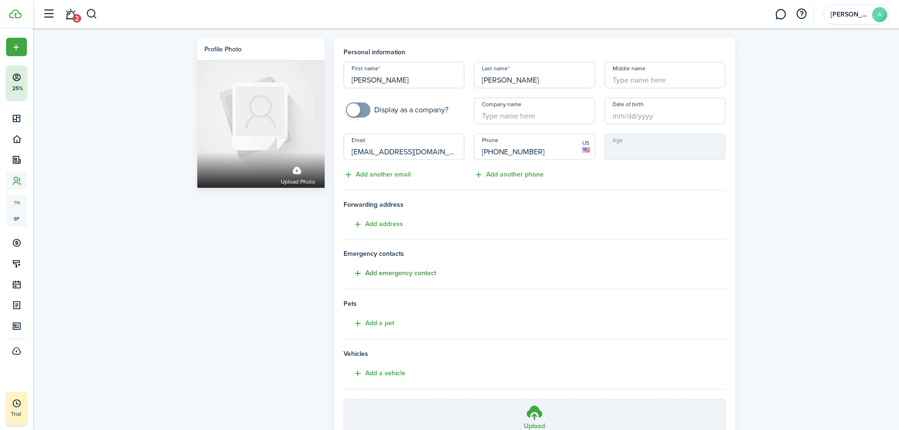
click at [398, 272] on button "Add emergency contact" at bounding box center [390, 273] width 92 height 11
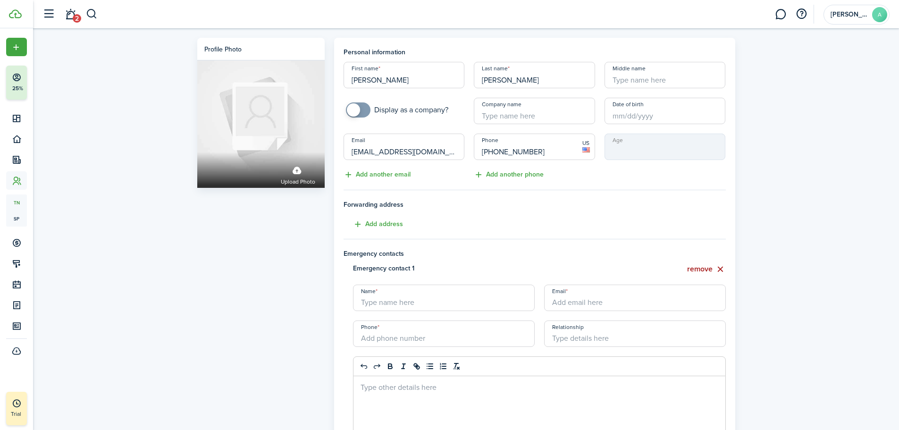
click at [700, 268] on button "remove" at bounding box center [706, 269] width 39 height 12
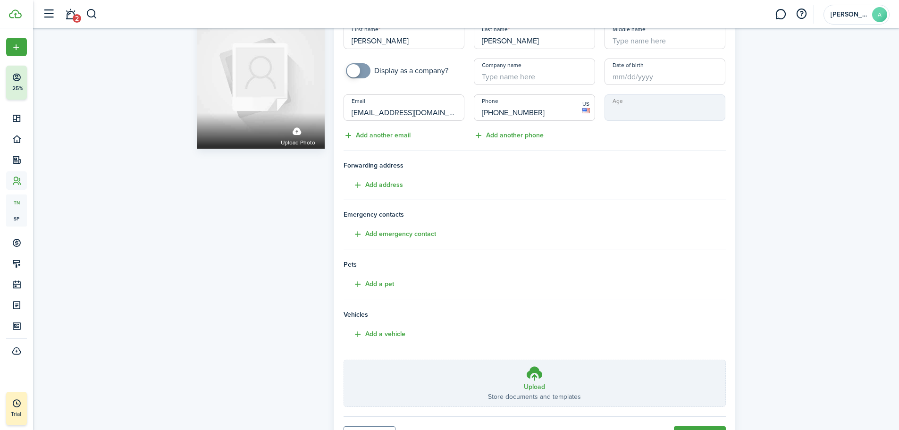
scroll to position [87, 0]
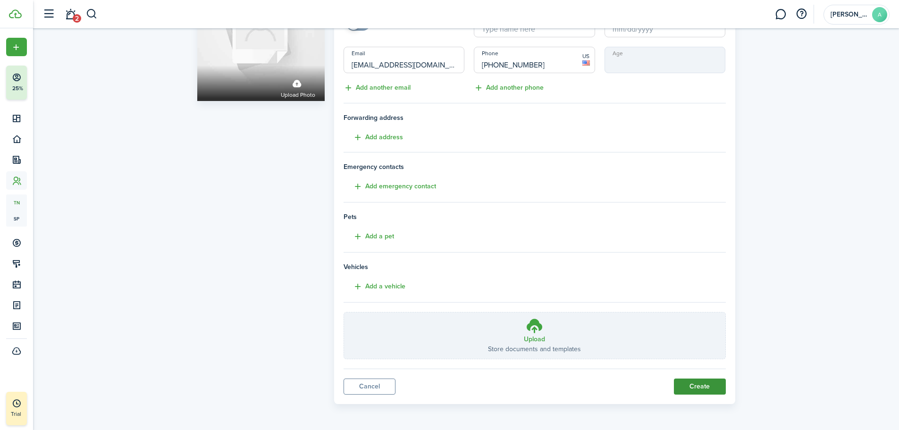
click at [699, 386] on button "Create" at bounding box center [700, 386] width 52 height 16
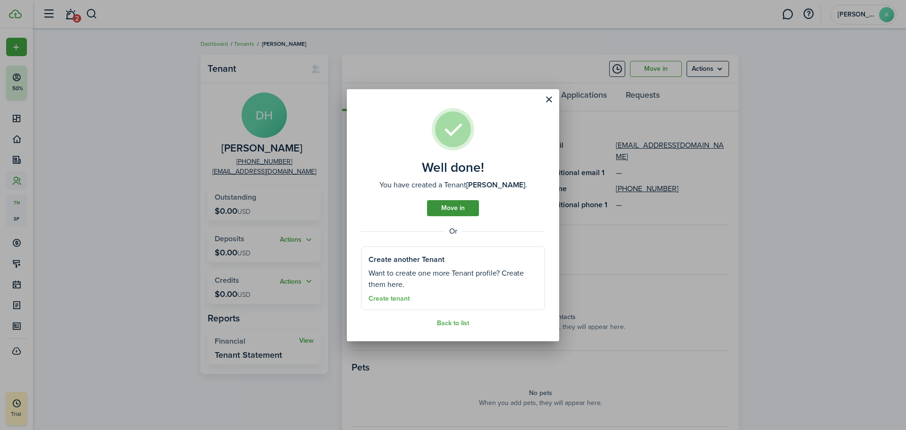
click at [461, 206] on link "Move in" at bounding box center [453, 208] width 52 height 16
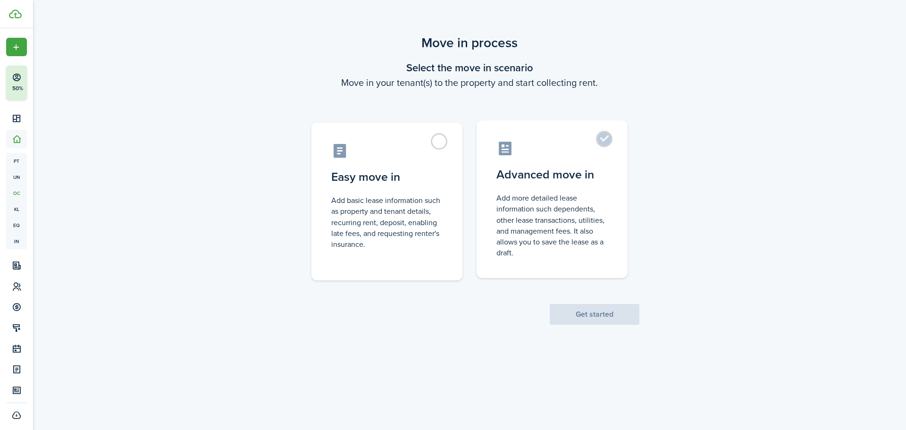
click at [603, 143] on label "Advanced move in Add more detailed lease information such dependents, other lea…" at bounding box center [552, 199] width 151 height 158
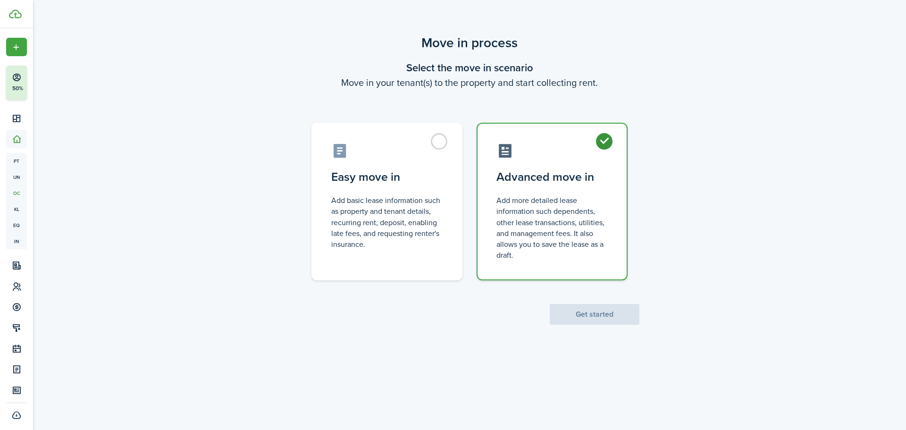
radio input "true"
click at [440, 140] on label "Easy move in Add basic lease information such as property and tenant details, r…" at bounding box center [386, 199] width 151 height 158
radio input "true"
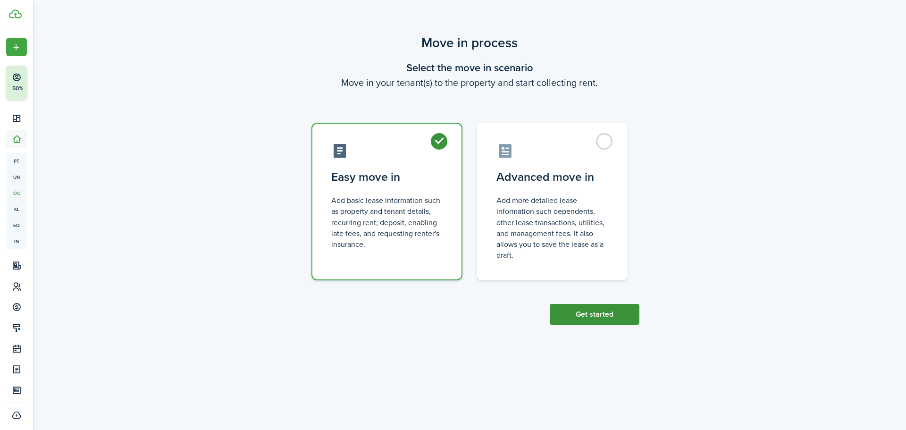
click at [585, 318] on button "Get started" at bounding box center [595, 314] width 90 height 21
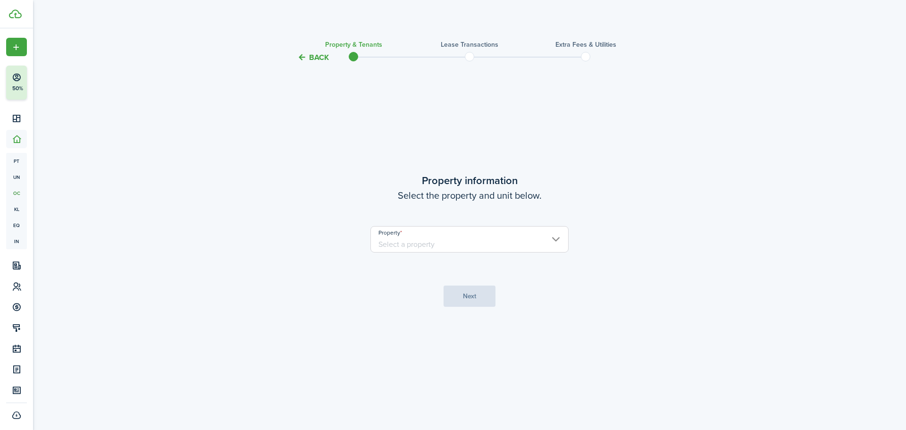
click at [528, 244] on input "Property" at bounding box center [469, 239] width 198 height 26
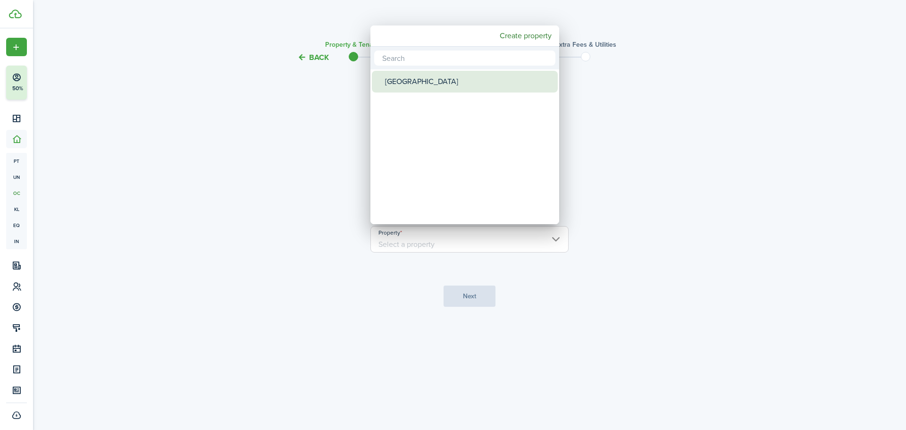
click at [420, 87] on div "[GEOGRAPHIC_DATA]" at bounding box center [468, 82] width 167 height 22
type input "[GEOGRAPHIC_DATA]"
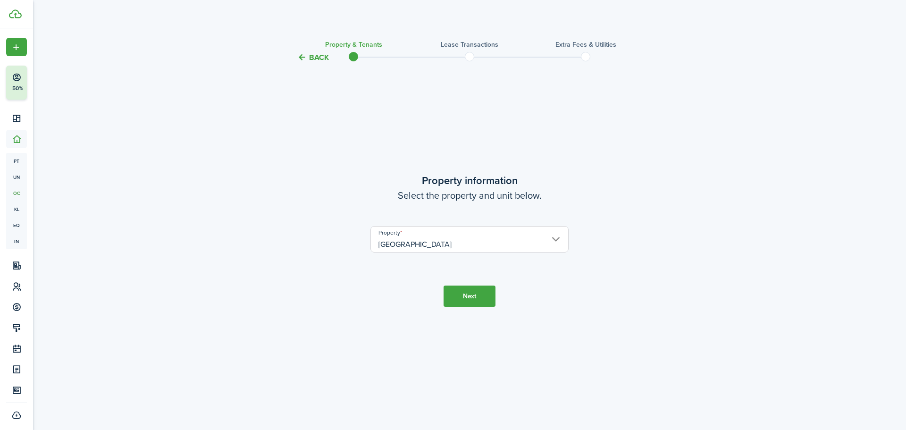
click at [455, 294] on button "Next" at bounding box center [470, 295] width 52 height 21
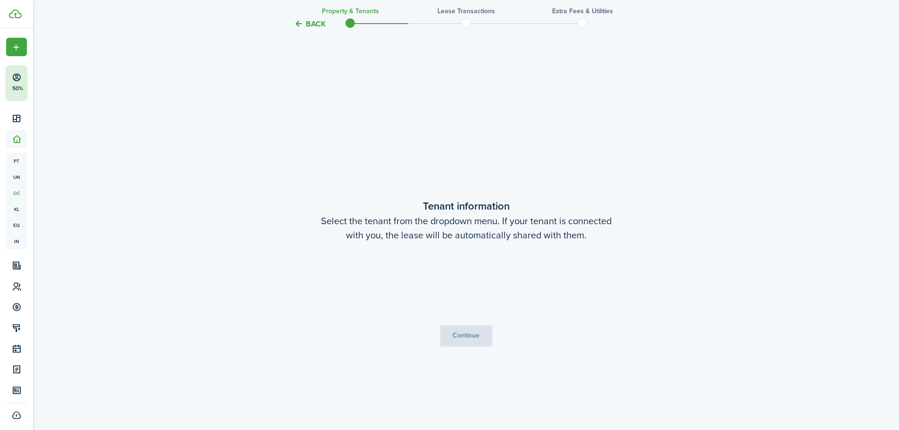
scroll to position [367, 0]
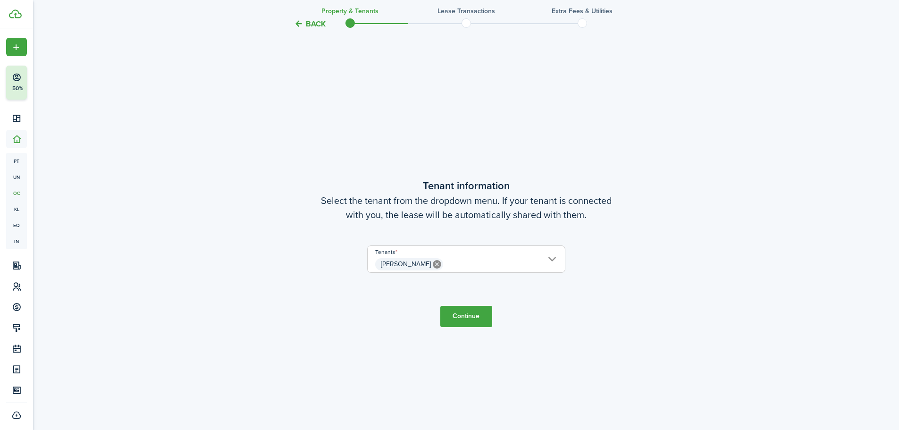
click at [469, 316] on button "Continue" at bounding box center [466, 316] width 52 height 21
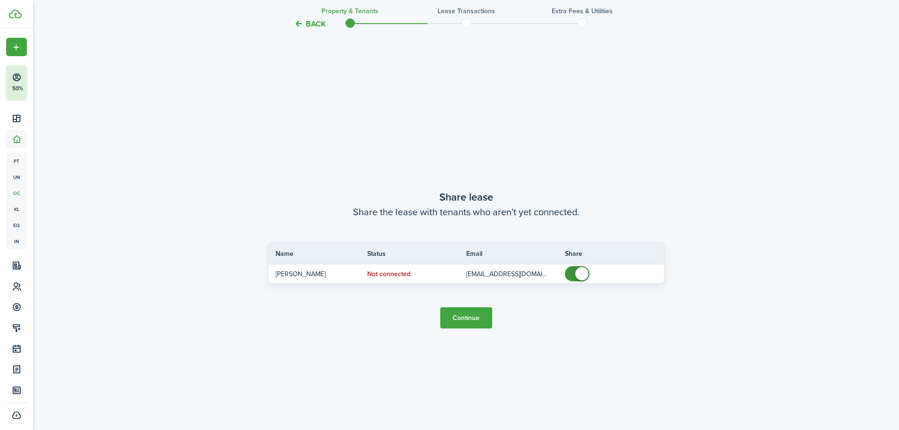
scroll to position [797, 0]
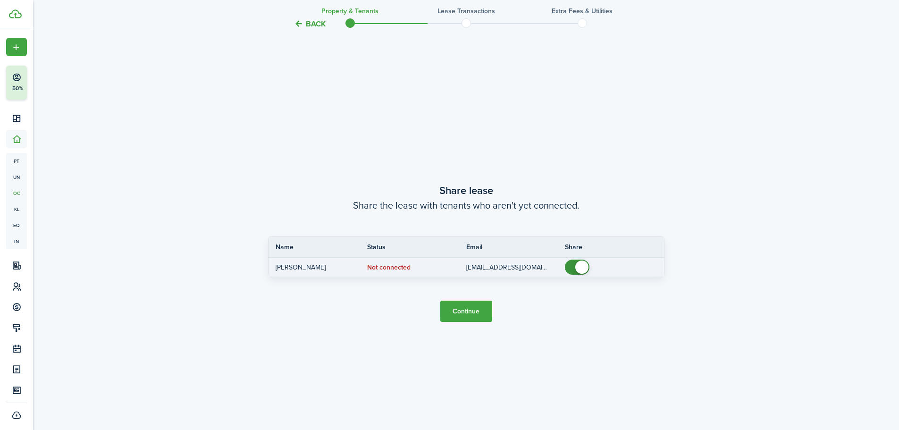
click at [575, 264] on span at bounding box center [581, 266] width 13 height 13
checkbox input "true"
click at [578, 265] on span at bounding box center [572, 266] width 13 height 13
click at [462, 315] on button "Continue" at bounding box center [466, 311] width 52 height 21
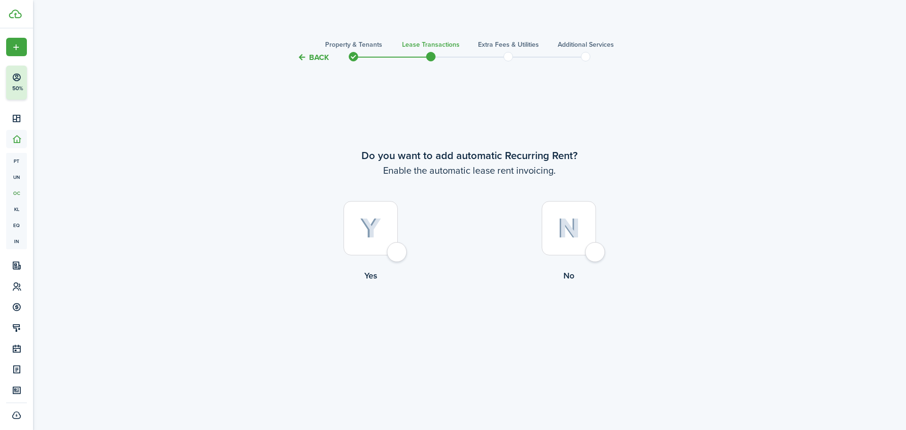
click at [385, 229] on div at bounding box center [371, 228] width 54 height 54
radio input "true"
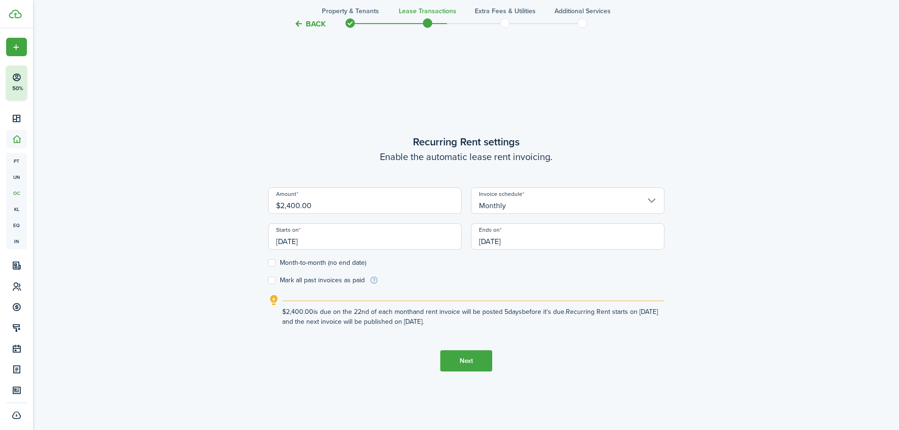
scroll to position [367, 0]
click at [300, 202] on input "$2,400.00" at bounding box center [364, 200] width 193 height 26
click at [343, 241] on input "[DATE]" at bounding box center [364, 236] width 193 height 26
type input "$2,450.00"
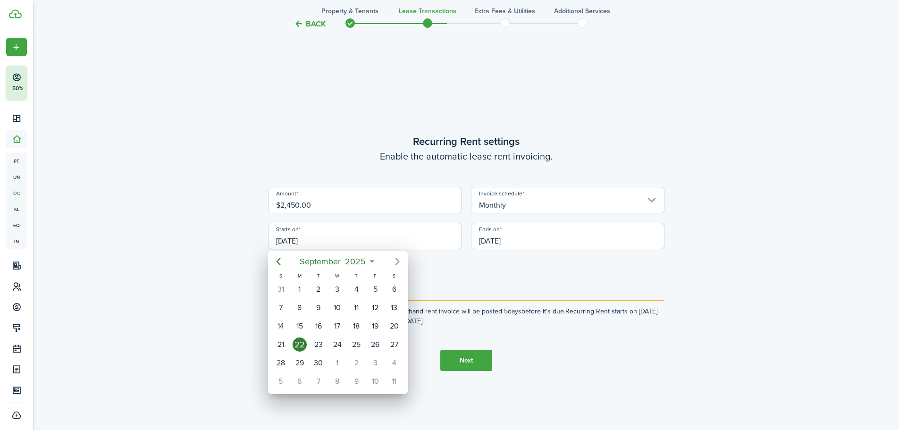
click at [395, 266] on icon "Next page" at bounding box center [397, 261] width 11 height 11
click at [339, 291] on div "1" at bounding box center [337, 289] width 14 height 14
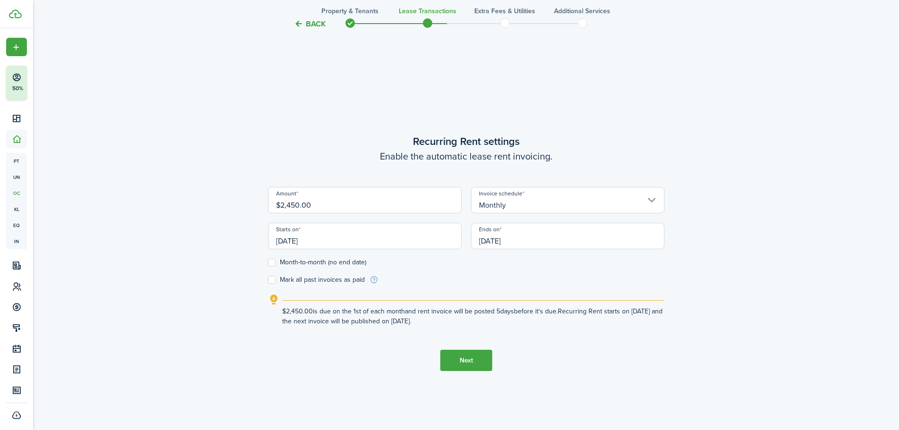
click at [526, 242] on input "[DATE]" at bounding box center [567, 236] width 193 height 26
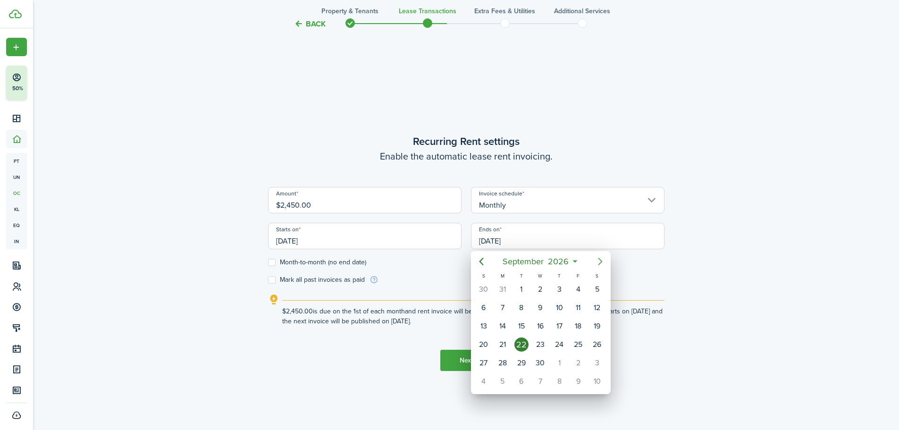
click at [599, 260] on icon "Next page" at bounding box center [600, 261] width 11 height 11
click at [337, 238] on div at bounding box center [450, 215] width 1050 height 581
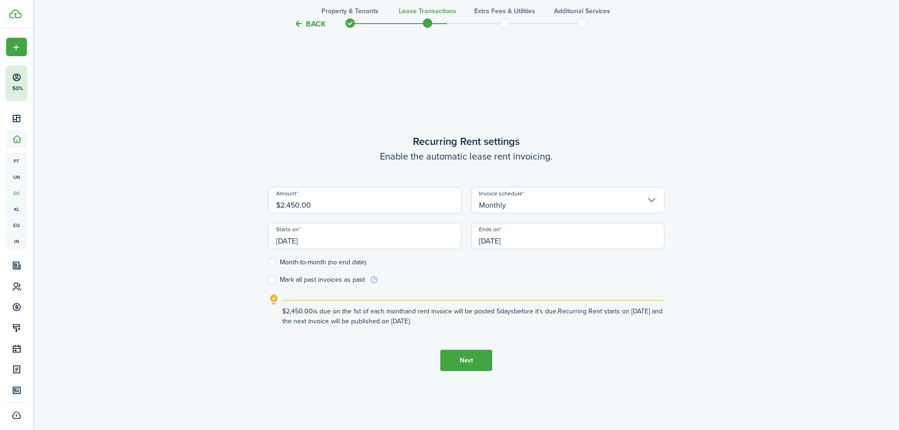
click at [322, 239] on input "[DATE]" at bounding box center [364, 236] width 193 height 26
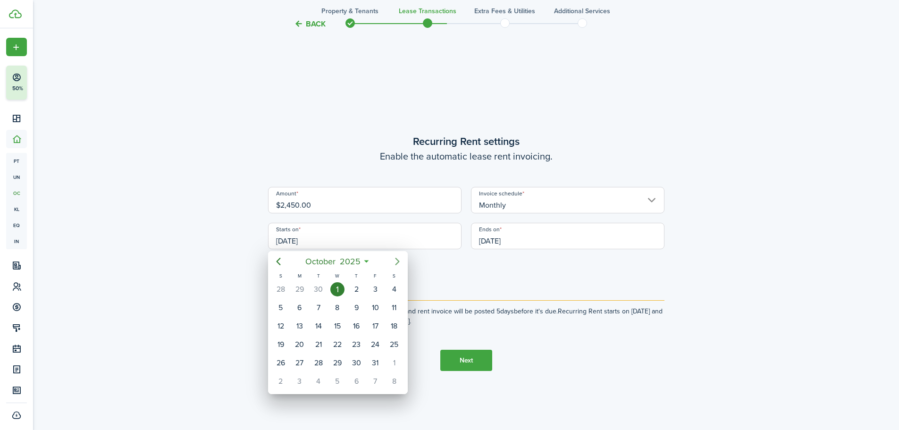
click at [398, 263] on icon "Next page" at bounding box center [397, 261] width 11 height 11
click at [390, 289] on div "1" at bounding box center [394, 289] width 14 height 14
type input "[DATE]"
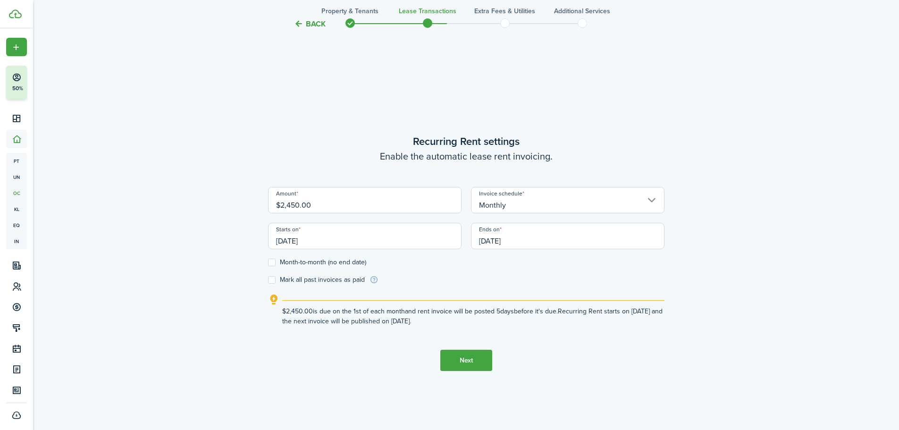
click at [526, 240] on input "[DATE]" at bounding box center [567, 236] width 193 height 26
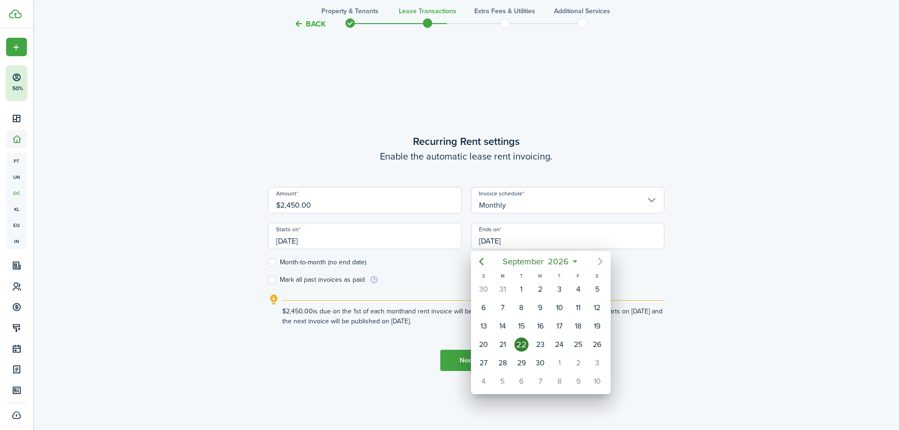
click at [599, 260] on icon "Next page" at bounding box center [600, 262] width 4 height 8
click at [591, 261] on mbsc-button "Next page" at bounding box center [600, 261] width 19 height 19
click at [483, 261] on icon "Previous page" at bounding box center [481, 261] width 11 height 11
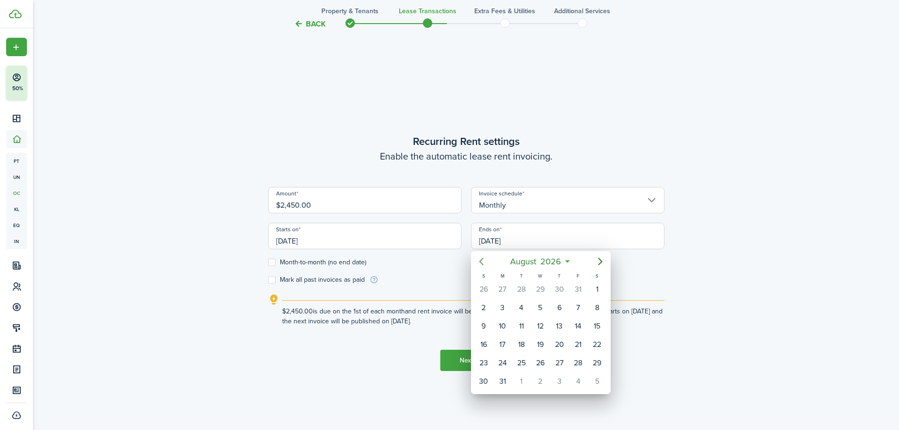
click at [483, 261] on icon "Previous page" at bounding box center [481, 261] width 11 height 11
click at [537, 288] on div "1" at bounding box center [540, 289] width 14 height 14
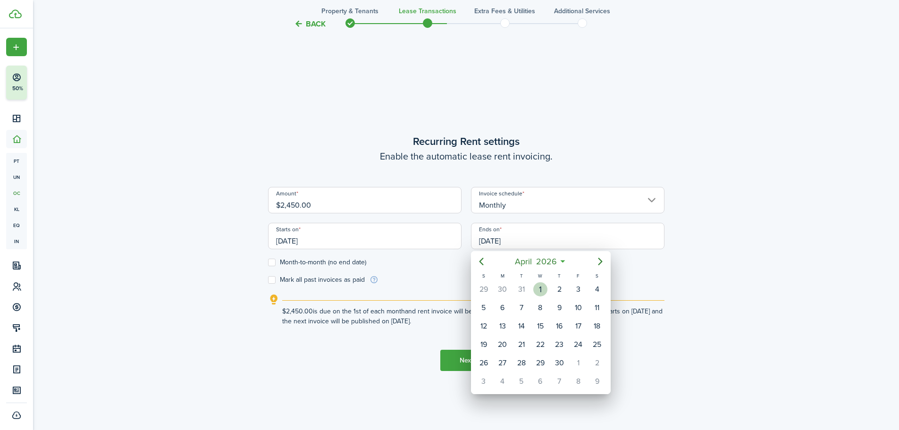
type input "[DATE]"
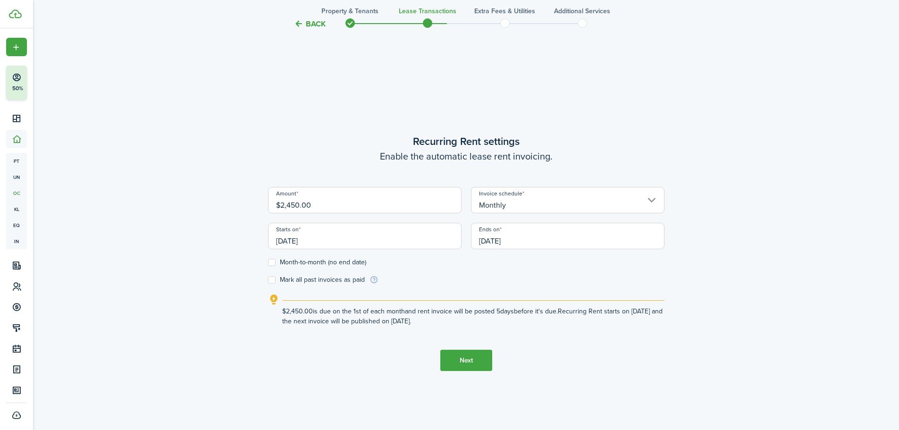
click at [273, 279] on label "Mark all past invoices as paid" at bounding box center [316, 280] width 97 height 8
click at [268, 280] on input "Mark all past invoices as paid" at bounding box center [268, 280] width 0 height 0
checkbox input "true"
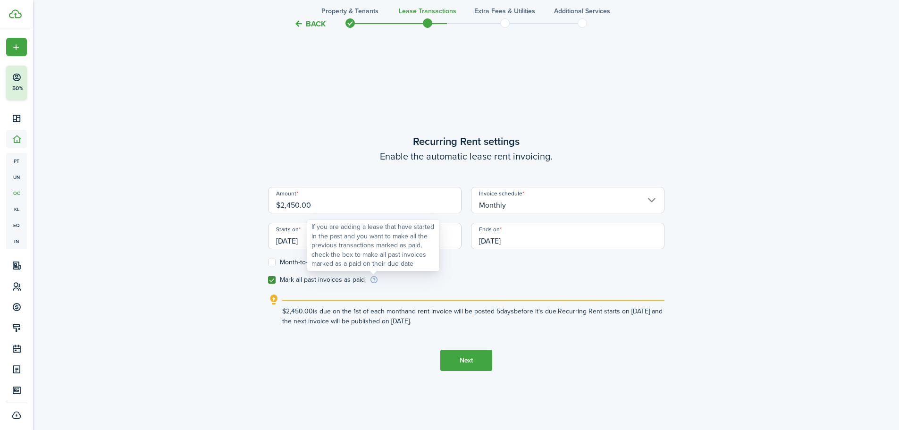
click at [374, 278] on info-icon at bounding box center [373, 280] width 9 height 8
click at [459, 362] on button "Next" at bounding box center [466, 360] width 52 height 21
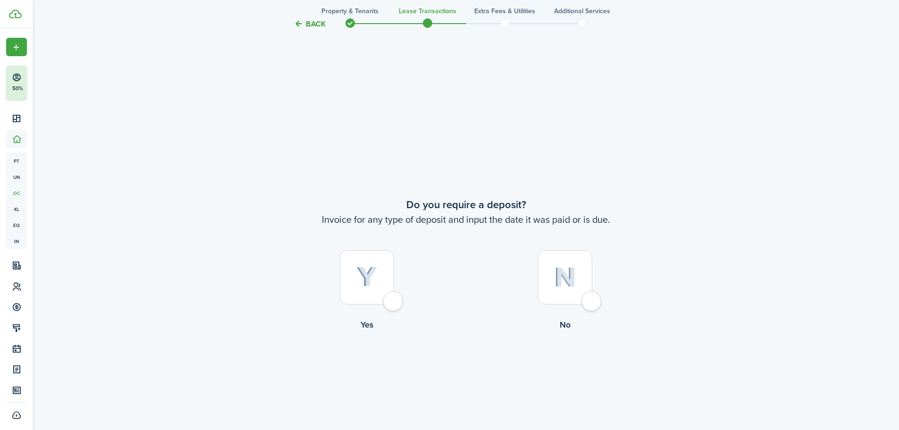
scroll to position [797, 0]
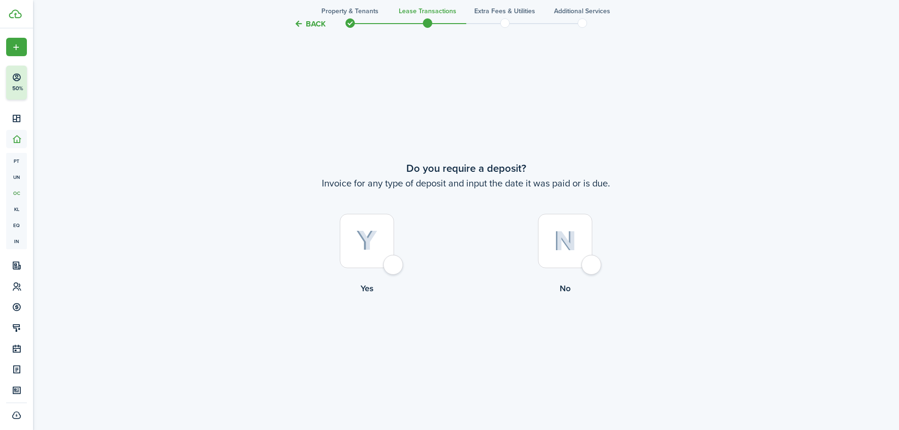
click at [365, 236] on img at bounding box center [366, 240] width 21 height 21
radio input "true"
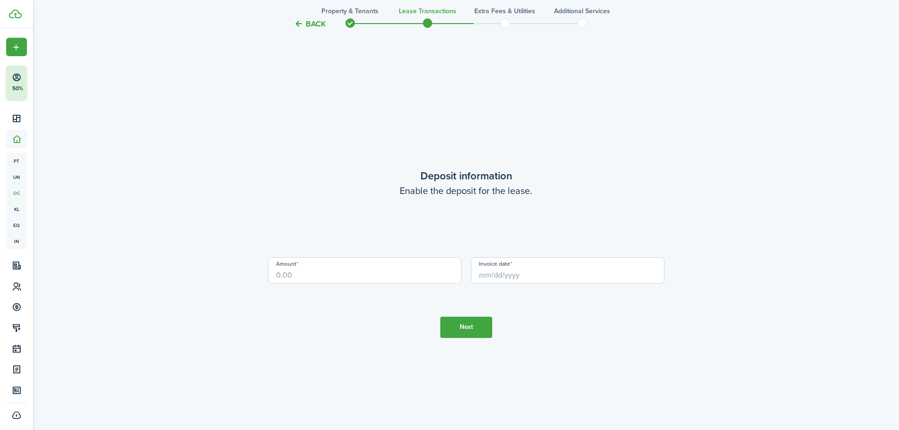
scroll to position [1226, 0]
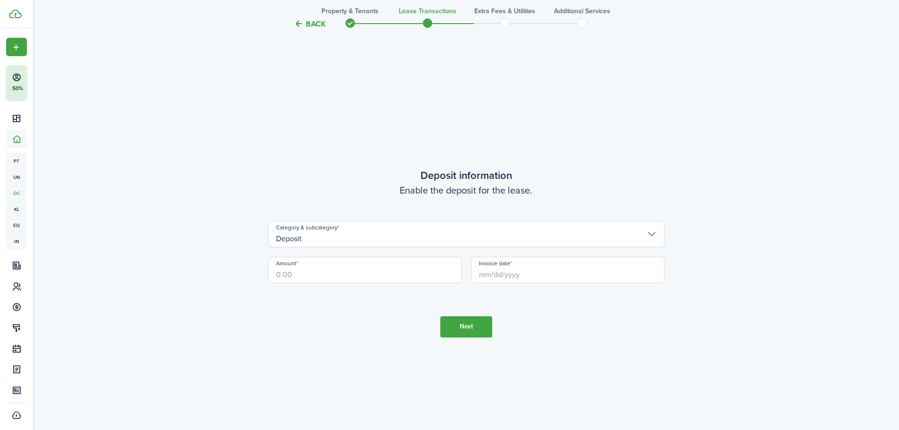
click at [369, 269] on input "Amount" at bounding box center [364, 270] width 193 height 26
click at [510, 268] on input "Invoice date" at bounding box center [567, 270] width 193 height 26
type input "$2,450.00"
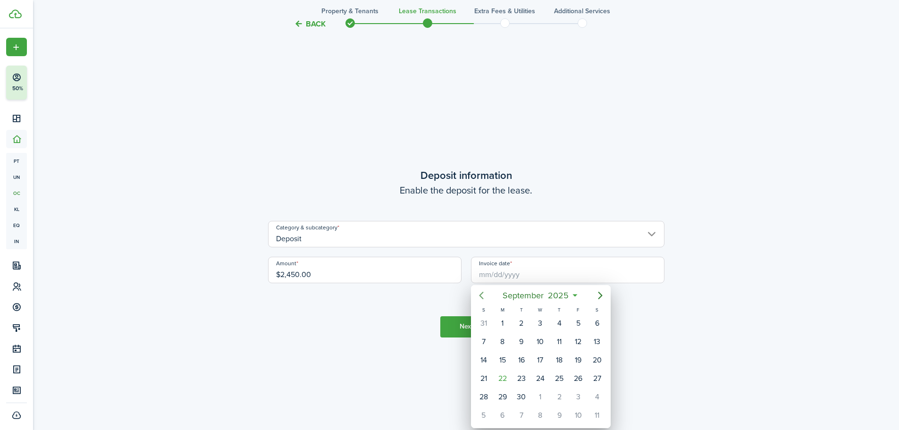
click at [484, 294] on icon "Previous page" at bounding box center [481, 295] width 11 height 11
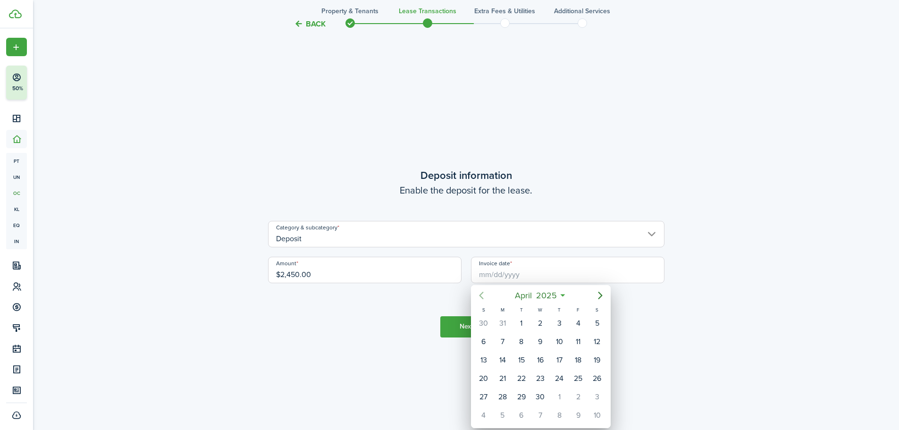
click at [484, 294] on icon "Previous page" at bounding box center [481, 295] width 11 height 11
click at [483, 294] on icon "Previous page" at bounding box center [481, 295] width 11 height 11
click at [483, 296] on icon "Previous page" at bounding box center [481, 295] width 11 height 11
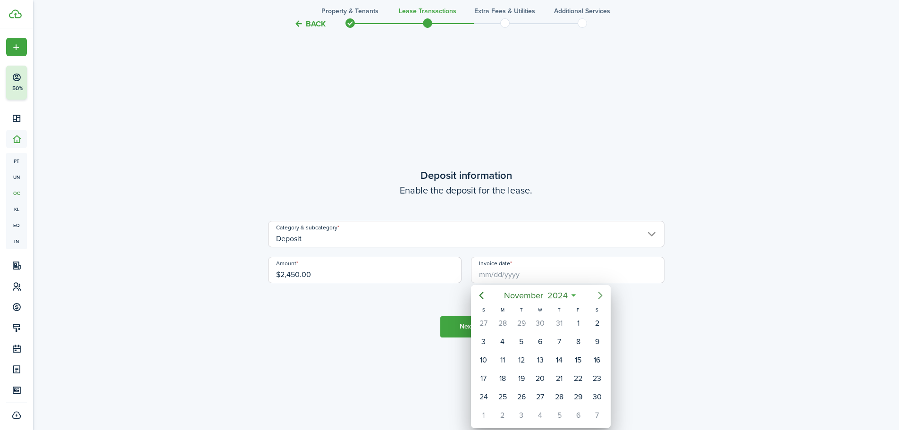
click at [596, 297] on icon "Next page" at bounding box center [600, 295] width 11 height 11
click at [595, 297] on icon "Next page" at bounding box center [600, 295] width 11 height 11
click at [595, 296] on icon "Next page" at bounding box center [600, 295] width 11 height 11
click at [596, 297] on icon "Next page" at bounding box center [600, 295] width 11 height 11
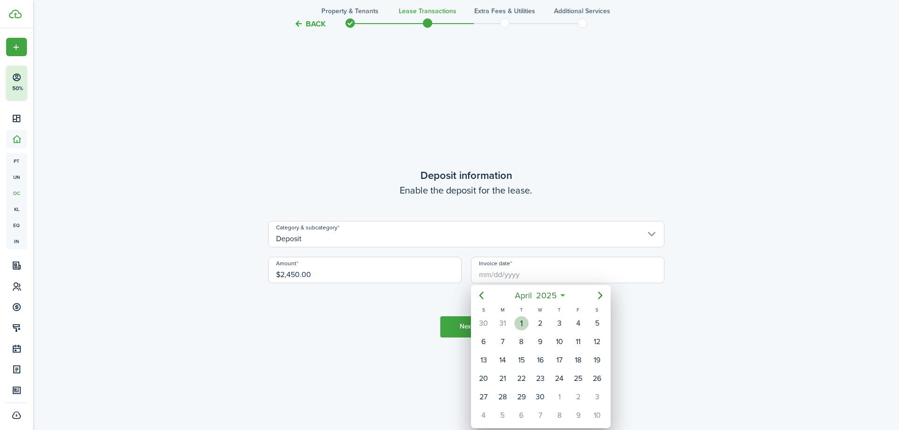
click at [525, 322] on div "1" at bounding box center [521, 323] width 14 height 14
type input "[DATE]"
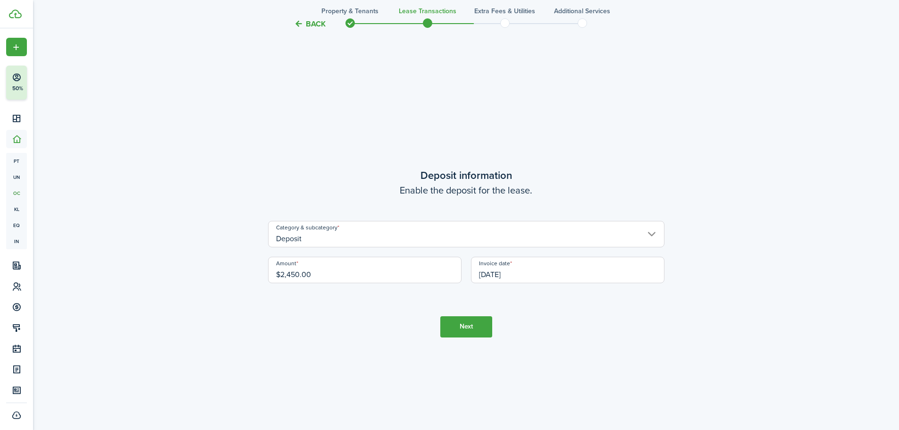
click at [472, 322] on button "Next" at bounding box center [466, 326] width 52 height 21
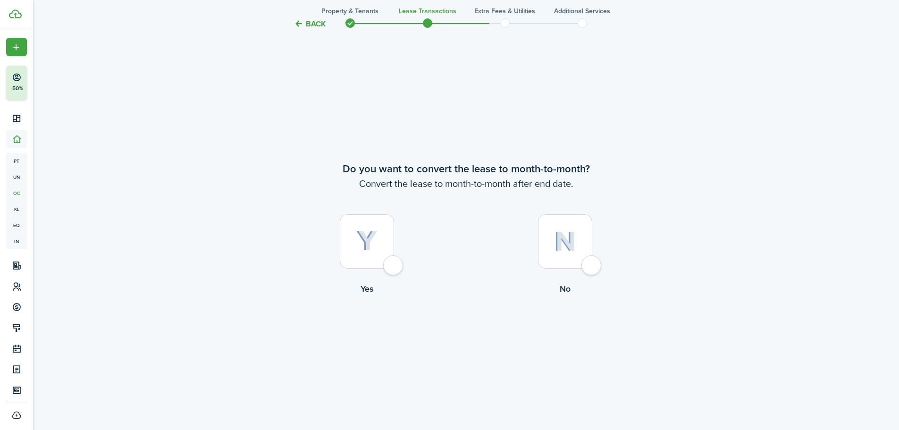
scroll to position [1656, 0]
click at [366, 258] on div at bounding box center [367, 241] width 54 height 54
click at [571, 249] on img at bounding box center [565, 241] width 22 height 20
radio input "false"
radio input "true"
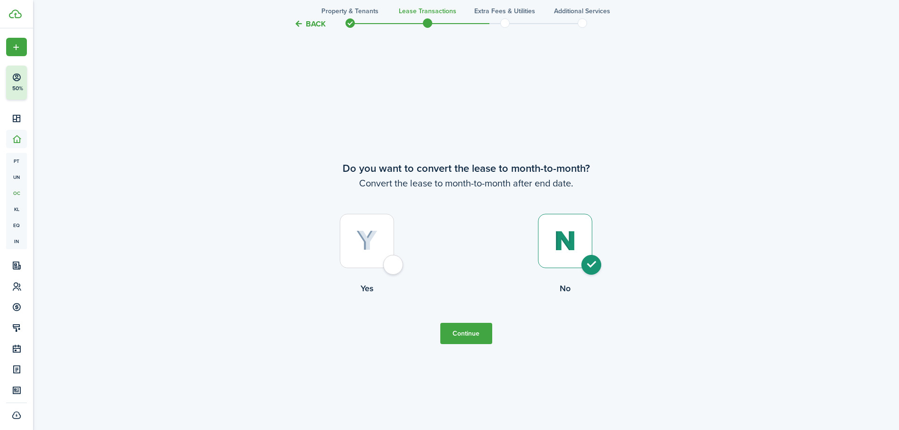
click at [476, 333] on button "Continue" at bounding box center [466, 333] width 52 height 21
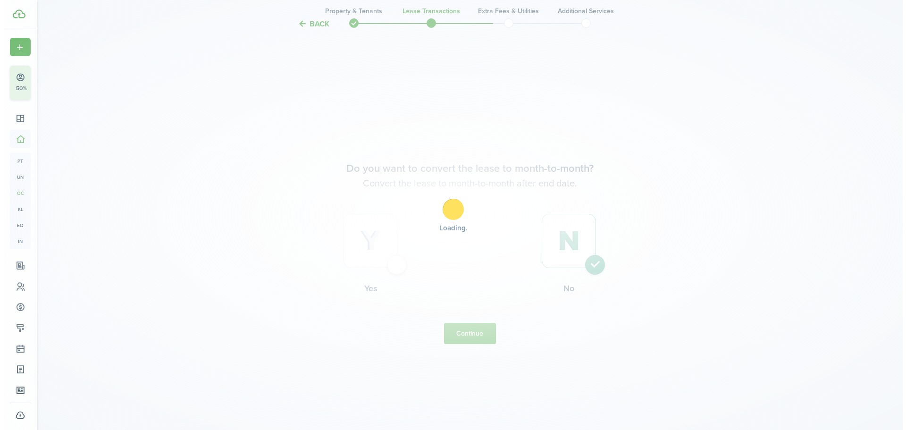
scroll to position [0, 0]
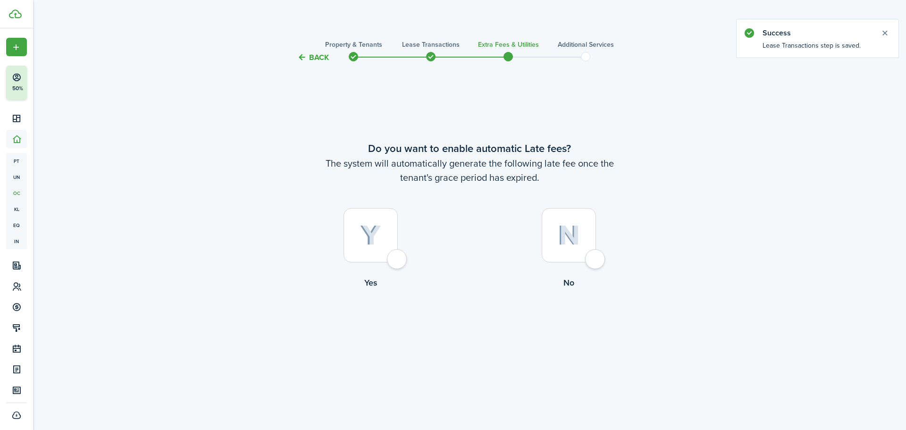
click at [378, 250] on div at bounding box center [371, 235] width 54 height 54
radio input "true"
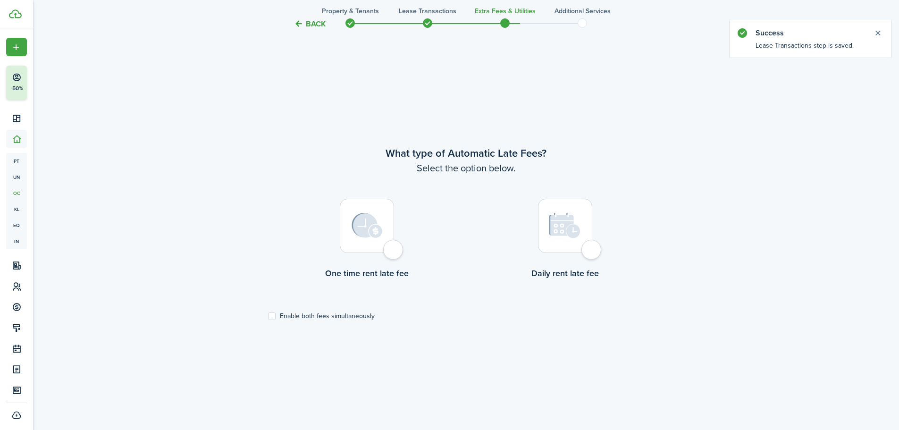
scroll to position [367, 0]
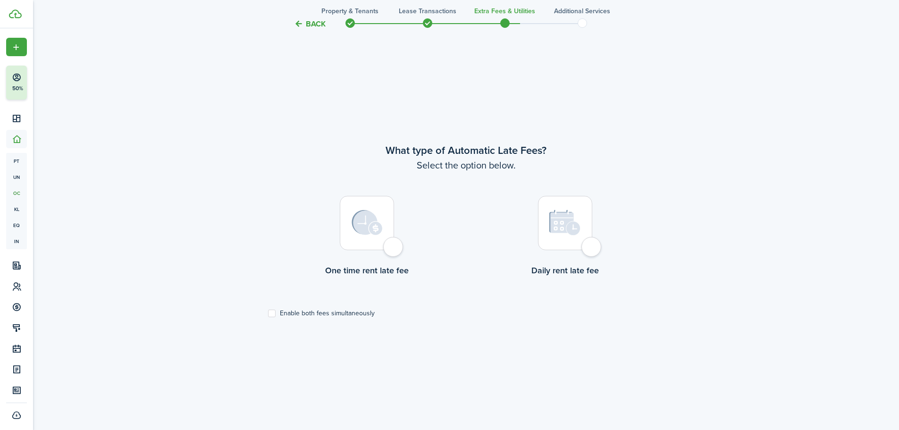
click at [586, 247] on div at bounding box center [565, 223] width 54 height 54
radio input "true"
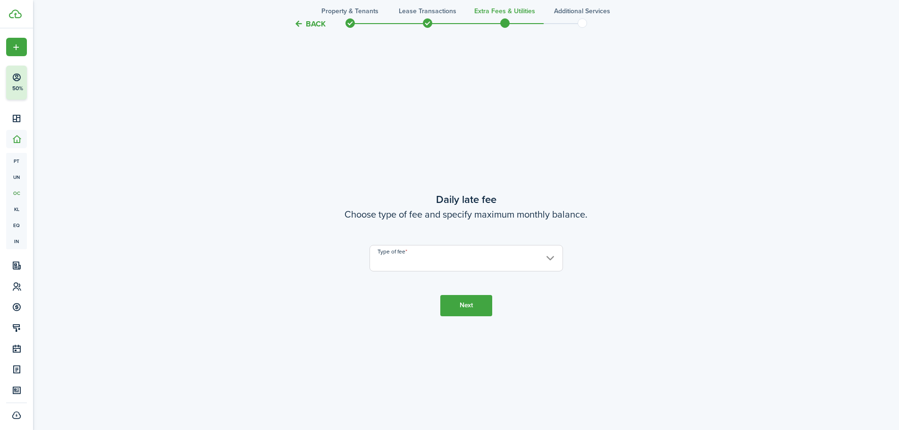
scroll to position [797, 0]
click at [393, 265] on input "Type of fee" at bounding box center [465, 256] width 193 height 26
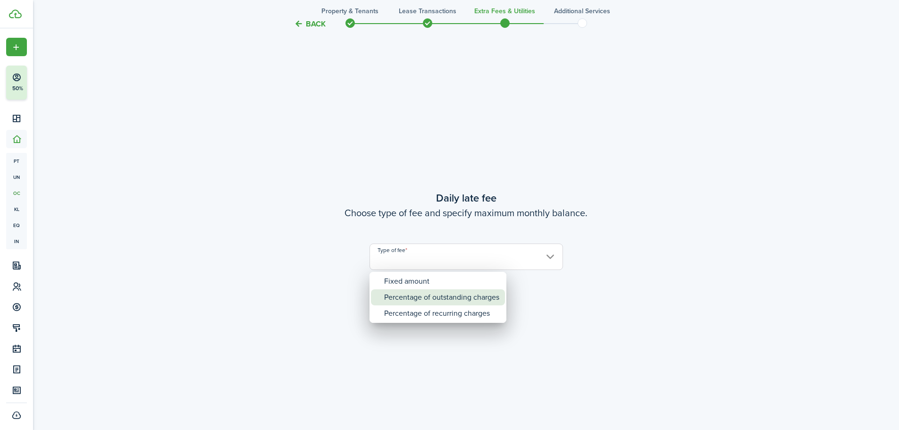
click at [455, 302] on div "Percentage of outstanding charges" at bounding box center [441, 297] width 115 height 16
type input "Percentage of outstanding charges"
